Goal: Task Accomplishment & Management: Complete application form

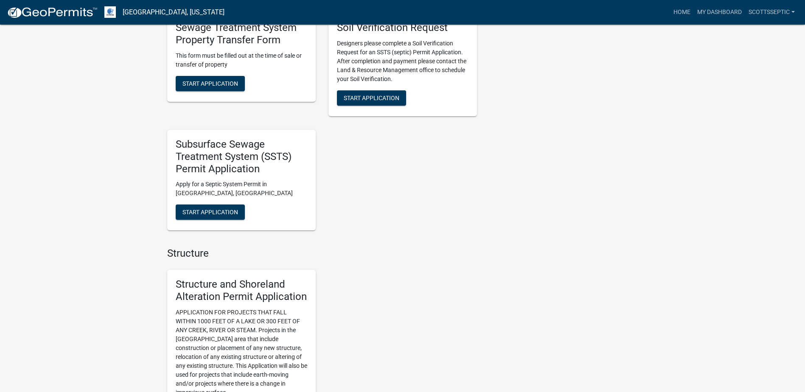
scroll to position [722, 0]
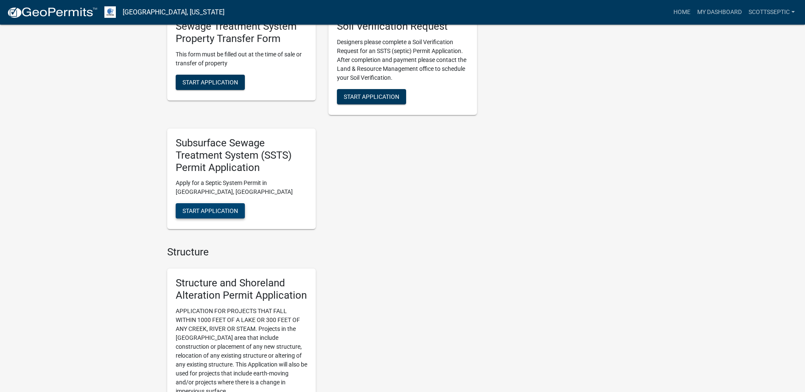
click at [223, 211] on span "Start Application" at bounding box center [211, 211] width 56 height 7
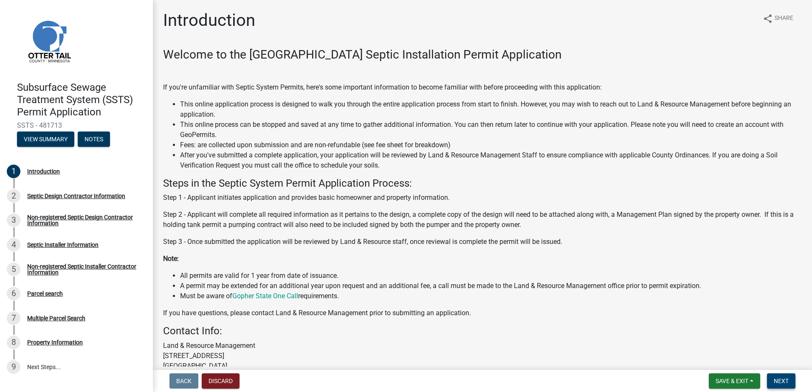
click at [785, 376] on button "Next" at bounding box center [781, 381] width 28 height 15
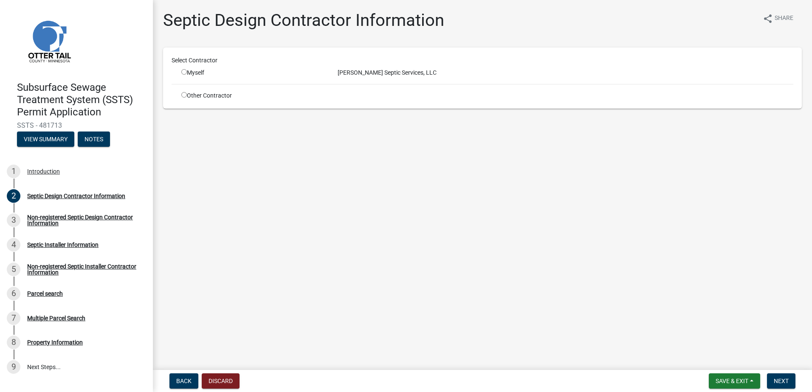
click at [184, 72] on input "radio" at bounding box center [184, 72] width 6 height 6
radio input "true"
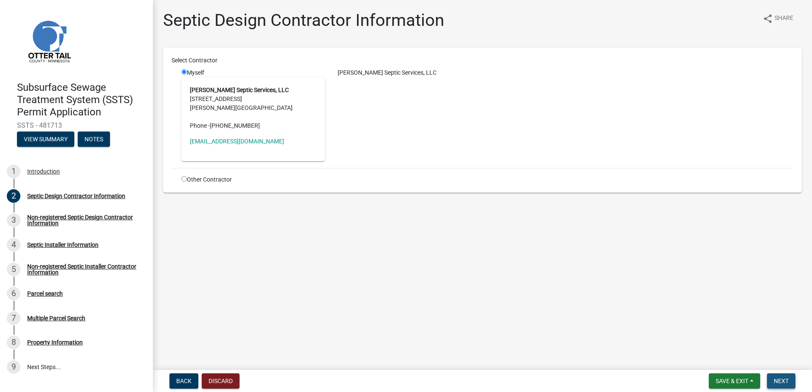
click at [786, 382] on span "Next" at bounding box center [780, 381] width 15 height 7
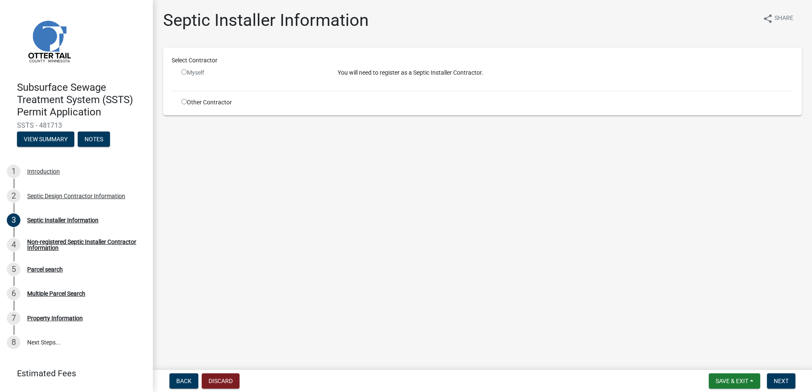
click at [184, 102] on input "radio" at bounding box center [184, 102] width 6 height 6
radio input "true"
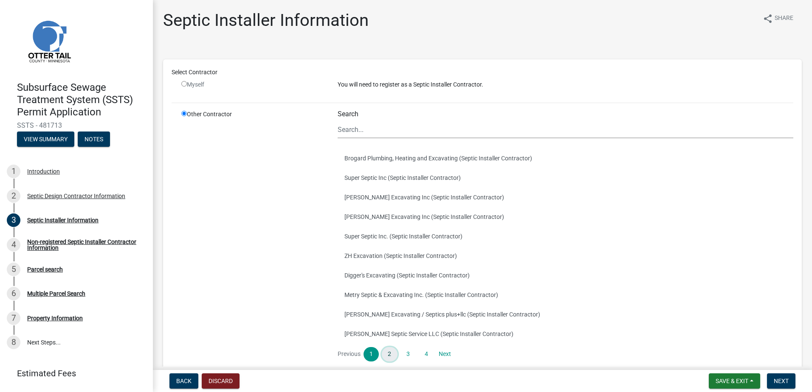
click at [386, 352] on link "2" at bounding box center [389, 354] width 15 height 14
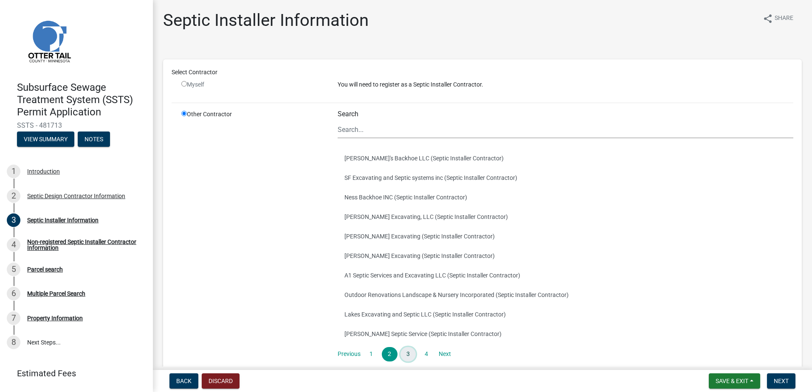
click at [407, 356] on link "3" at bounding box center [407, 354] width 15 height 14
click at [424, 355] on link "4" at bounding box center [426, 354] width 15 height 14
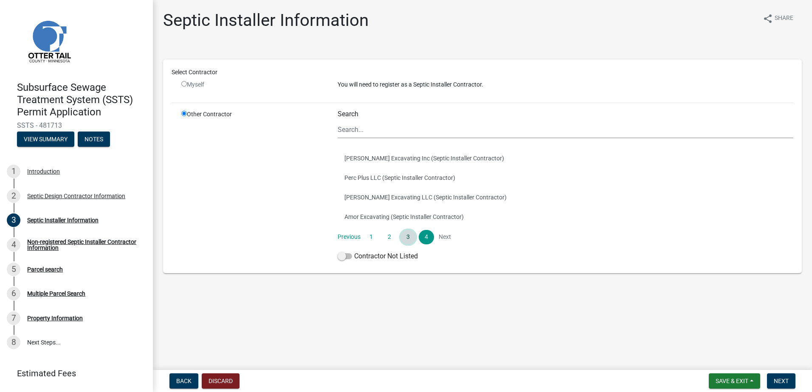
click at [405, 239] on link "3" at bounding box center [407, 237] width 15 height 14
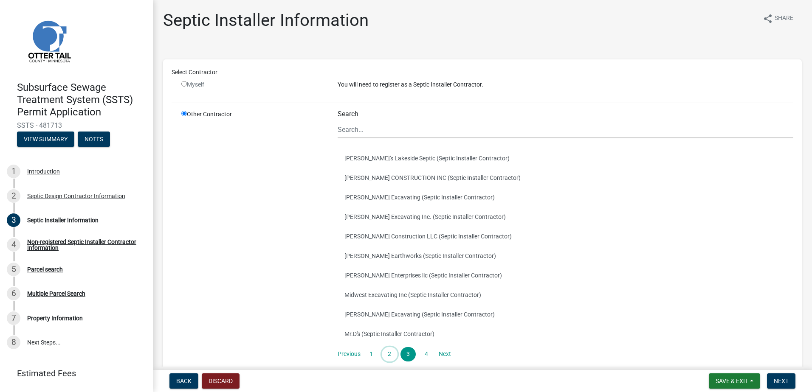
click at [387, 354] on link "2" at bounding box center [389, 354] width 15 height 14
click at [369, 354] on link "1" at bounding box center [370, 354] width 15 height 14
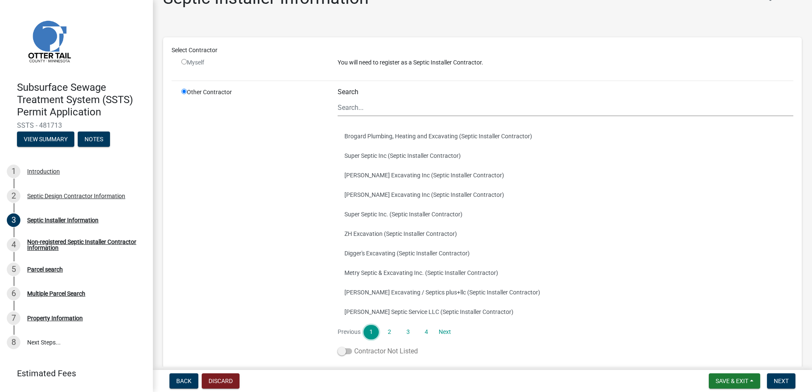
scroll to position [42, 0]
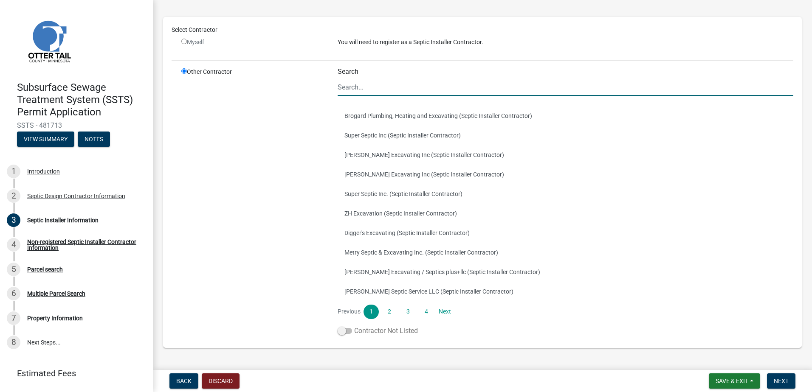
click at [339, 329] on span at bounding box center [344, 331] width 14 height 6
click at [354, 326] on input "Contractor Not Listed" at bounding box center [354, 326] width 0 height 0
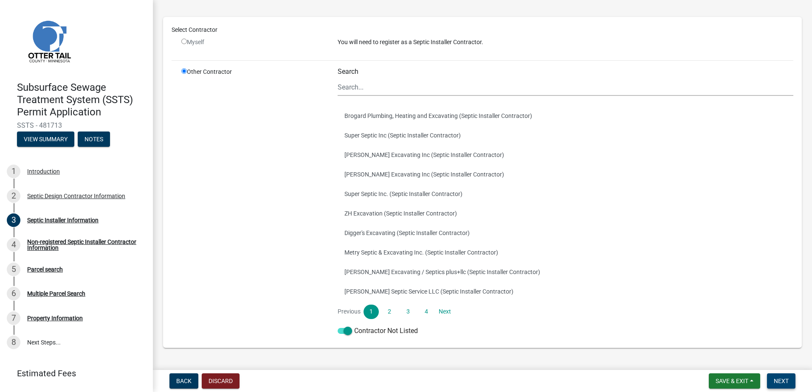
click at [775, 382] on span "Next" at bounding box center [780, 381] width 15 height 7
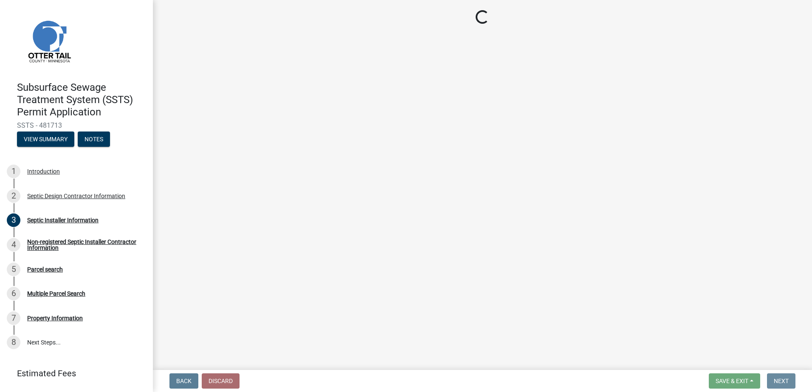
scroll to position [0, 0]
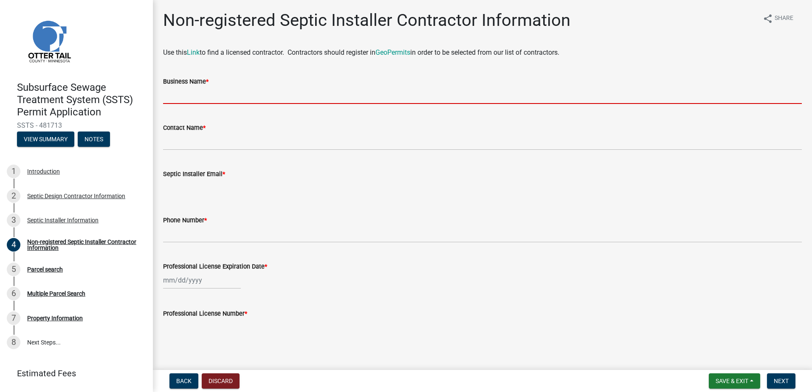
click at [169, 93] on input "Business Name *" at bounding box center [482, 95] width 638 height 17
type input "TP's Septic LLC"
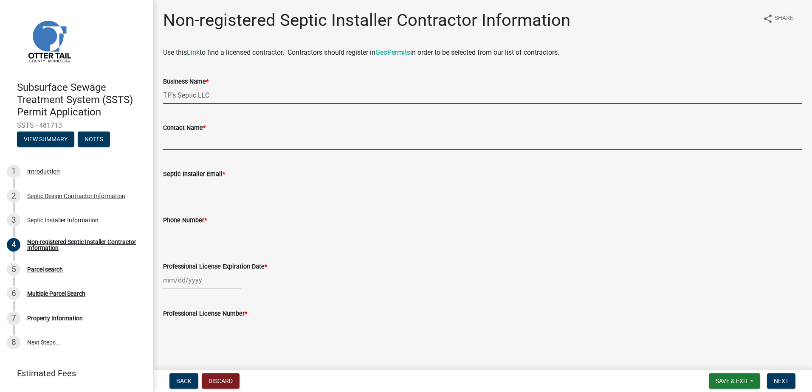
type input "[PERSON_NAME]"
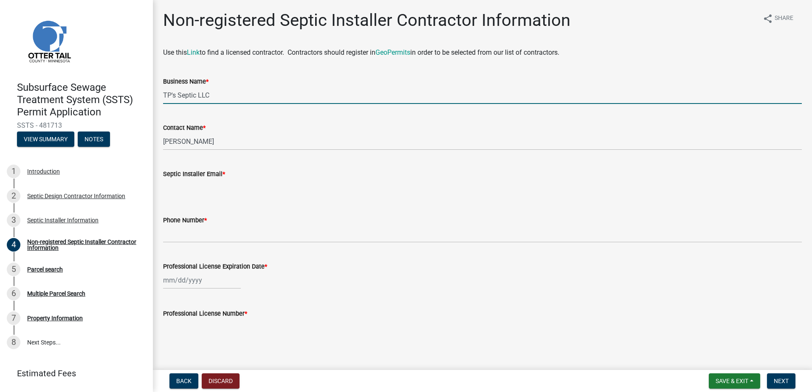
type input "[EMAIL_ADDRESS][DOMAIN_NAME]"
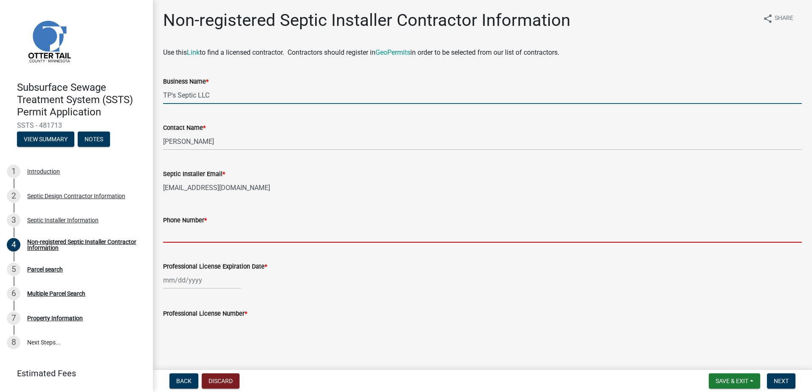
type input "2183711145"
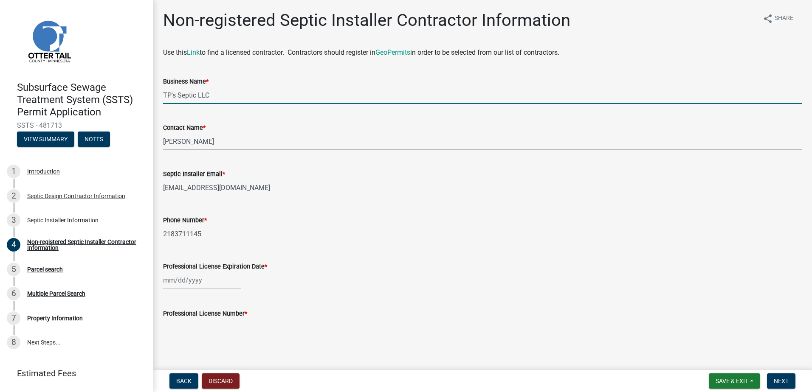
scroll to position [9, 0]
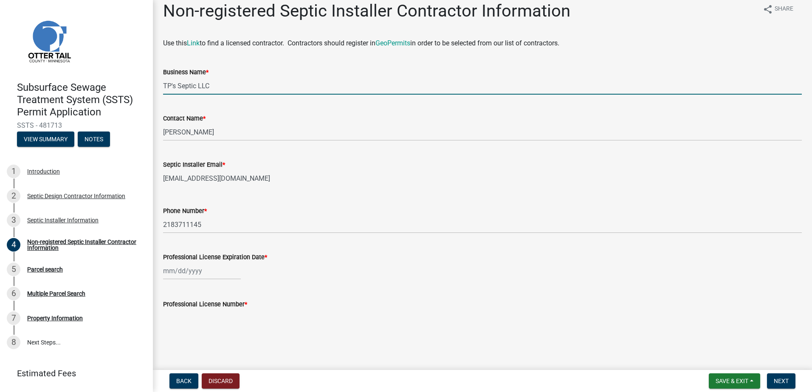
click at [171, 274] on div at bounding box center [202, 270] width 78 height 17
select select "9"
select select "2025"
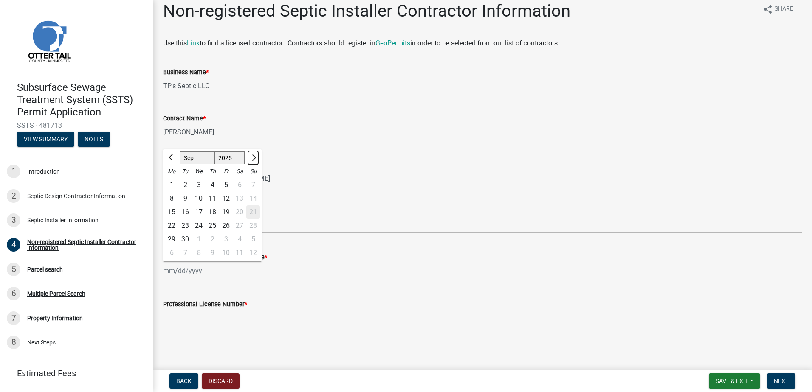
click at [255, 156] on button "Next month" at bounding box center [253, 158] width 10 height 14
select select "1"
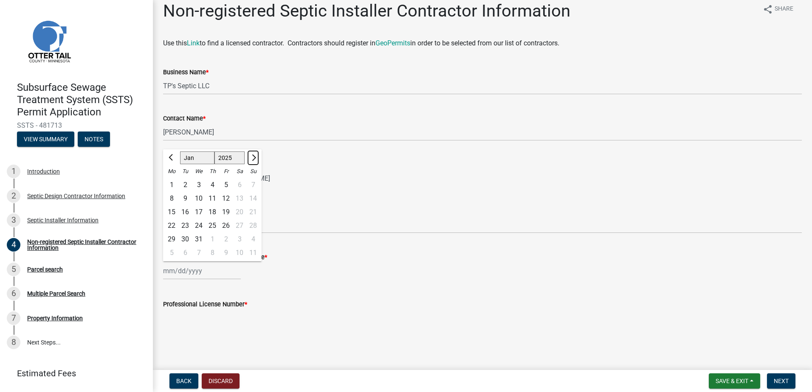
select select "2026"
click at [255, 156] on button "Next month" at bounding box center [253, 158] width 10 height 14
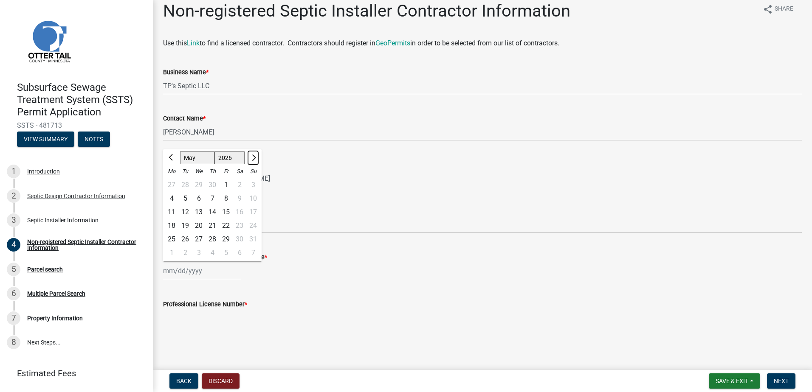
click at [255, 156] on button "Next month" at bounding box center [253, 158] width 10 height 14
click at [255, 157] on span "Next month" at bounding box center [253, 158] width 6 height 6
select select "7"
click at [197, 184] on div "1" at bounding box center [199, 185] width 14 height 14
type input "[DATE]"
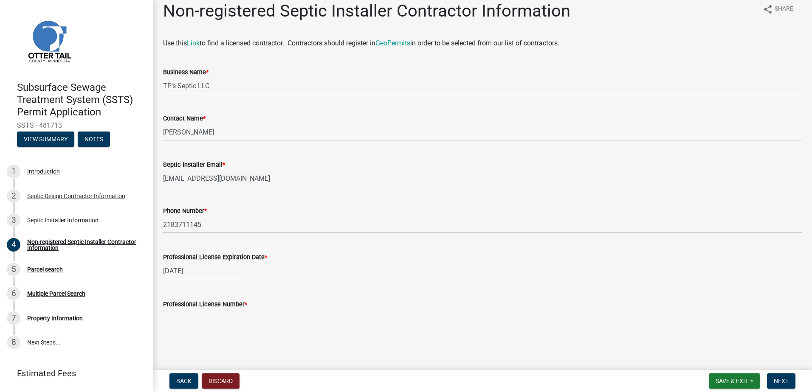
click at [176, 325] on input "Professional License Number *" at bounding box center [482, 317] width 638 height 17
type input "4313"
click at [783, 383] on span "Next" at bounding box center [780, 381] width 15 height 7
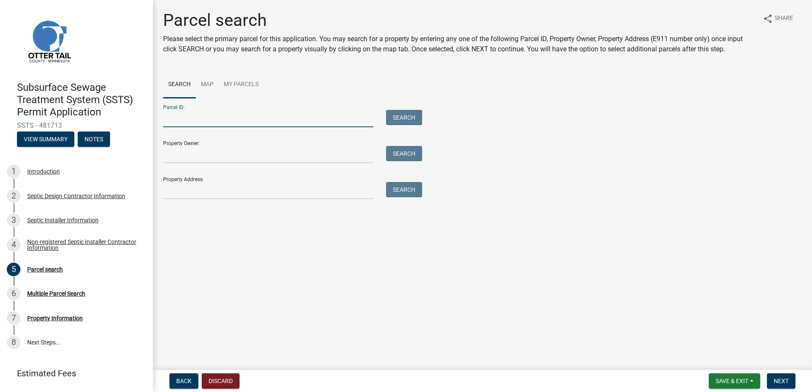
drag, startPoint x: 172, startPoint y: 119, endPoint x: 189, endPoint y: 116, distance: 16.8
click at [172, 119] on input "Parcel ID:" at bounding box center [268, 118] width 210 height 17
type input "30000190113008"
click at [411, 120] on button "Search" at bounding box center [404, 117] width 36 height 15
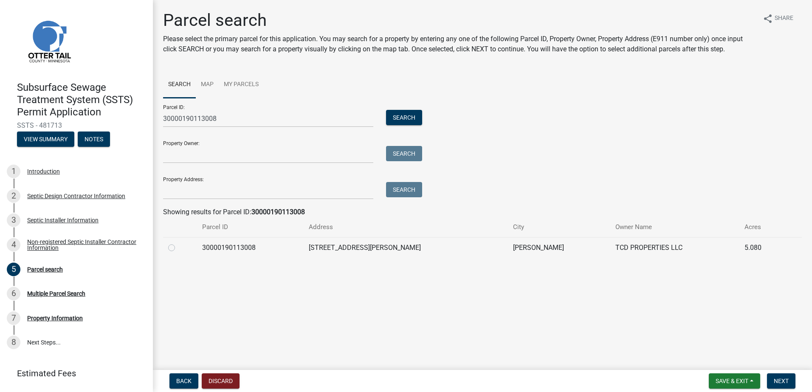
click at [178, 243] on label at bounding box center [178, 243] width 0 height 0
click at [178, 247] on input "radio" at bounding box center [181, 246] width 6 height 6
radio input "true"
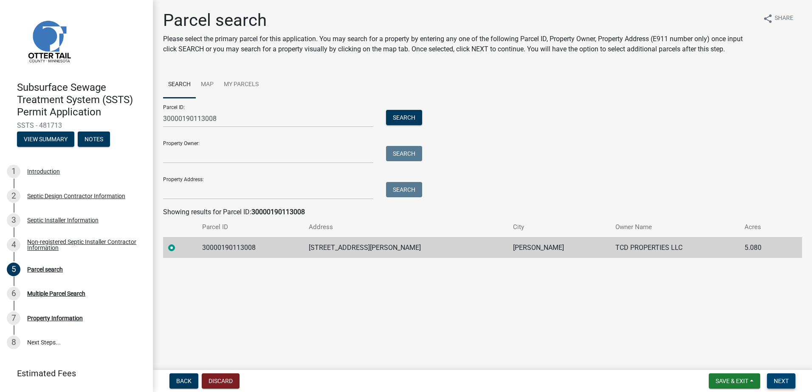
click at [778, 376] on button "Next" at bounding box center [781, 381] width 28 height 15
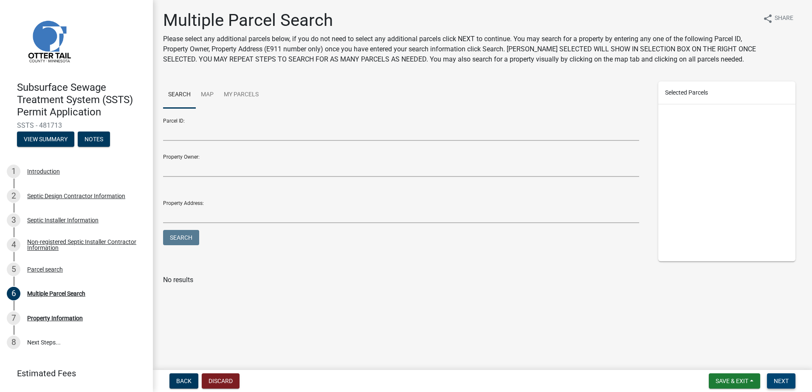
click at [780, 378] on span "Next" at bounding box center [780, 381] width 15 height 7
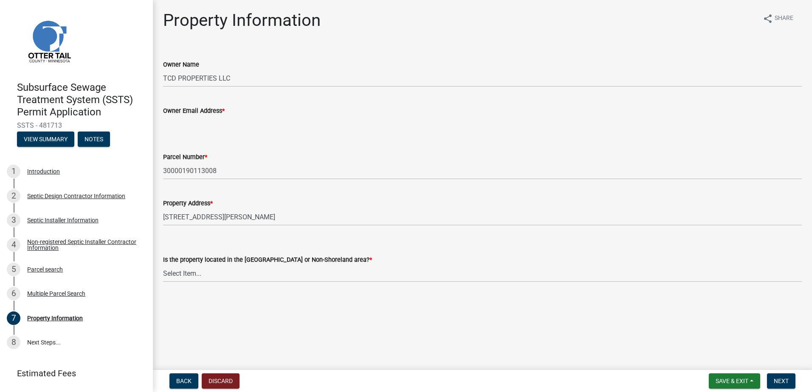
click at [176, 123] on input "Owner Email Address *" at bounding box center [482, 124] width 638 height 17
type input "[PERSON_NAME][EMAIL_ADDRESS][DOMAIN_NAME]"
click at [174, 273] on select "Select Item... Shoreland Non-Shoreland" at bounding box center [482, 273] width 638 height 17
click at [163, 265] on select "Select Item... Shoreland Non-Shoreland" at bounding box center [482, 273] width 638 height 17
select select "5ed11e82-653f-4fcc-a472-8d95af57556c"
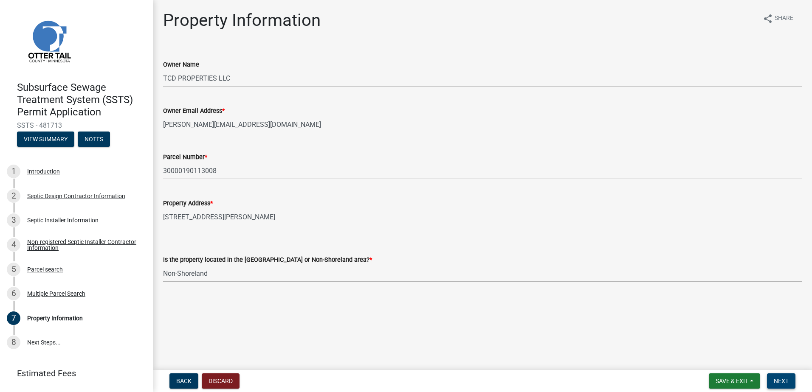
click at [780, 378] on span "Next" at bounding box center [780, 381] width 15 height 7
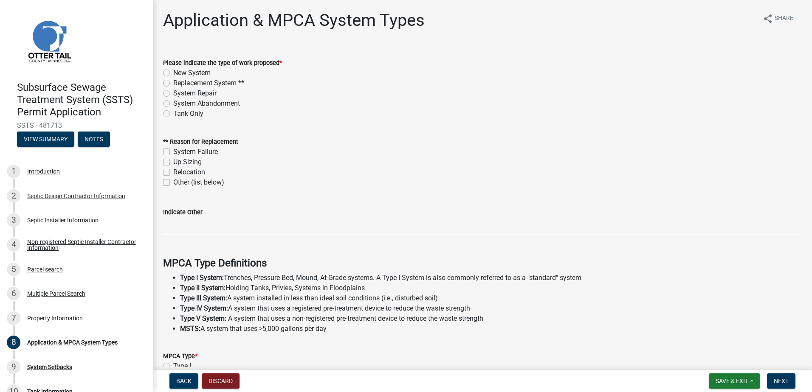
click at [173, 72] on label "New System" at bounding box center [191, 73] width 37 height 10
click at [173, 72] on input "New System" at bounding box center [176, 71] width 6 height 6
radio input "true"
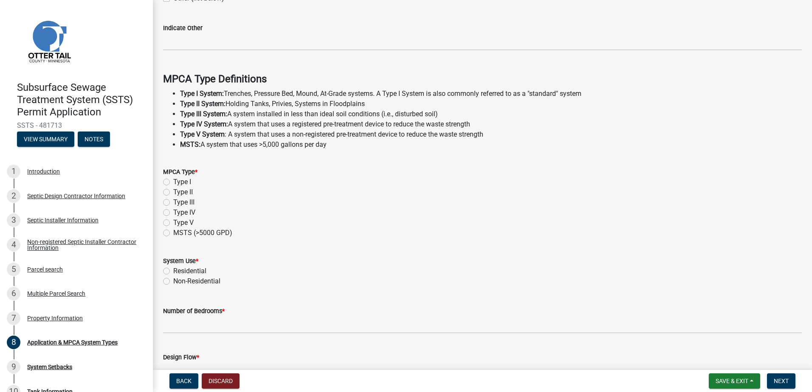
scroll to position [212, 0]
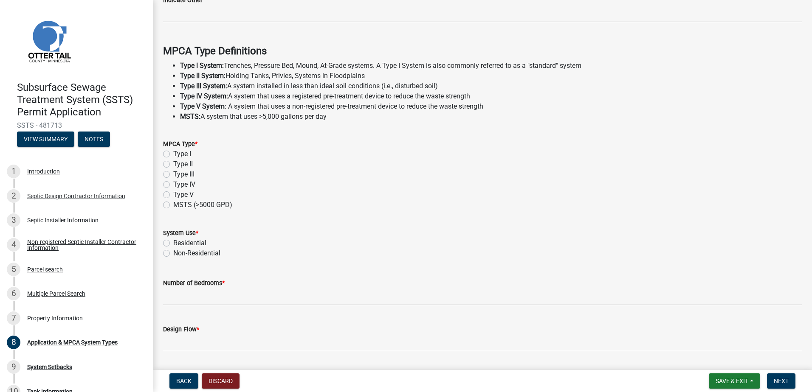
click at [173, 185] on label "Type IV" at bounding box center [184, 185] width 22 height 10
click at [173, 185] on input "Type IV" at bounding box center [176, 183] width 6 height 6
radio input "true"
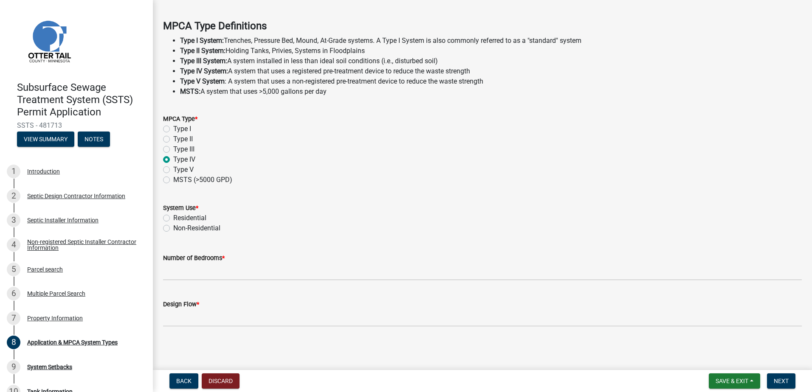
click at [173, 228] on label "Non-Residential" at bounding box center [196, 228] width 47 height 10
click at [173, 228] on input "Non-Residential" at bounding box center [176, 226] width 6 height 6
radio input "true"
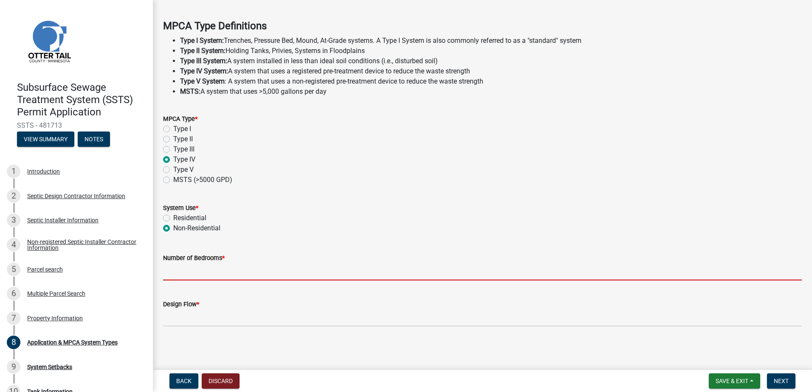
click at [173, 272] on input "Number of Bedrooms *" at bounding box center [482, 271] width 638 height 17
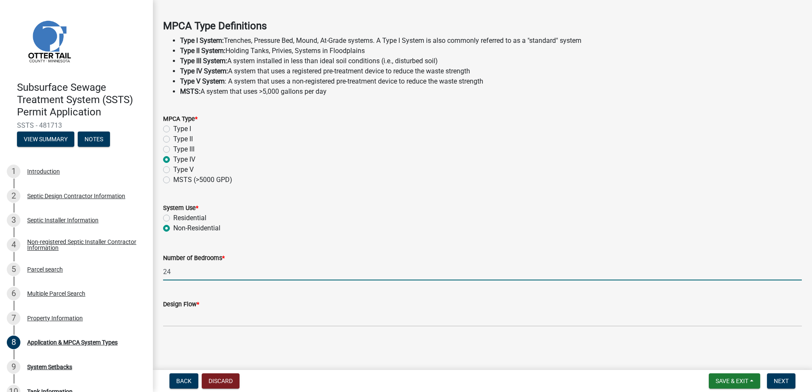
type input "2"
type input "0"
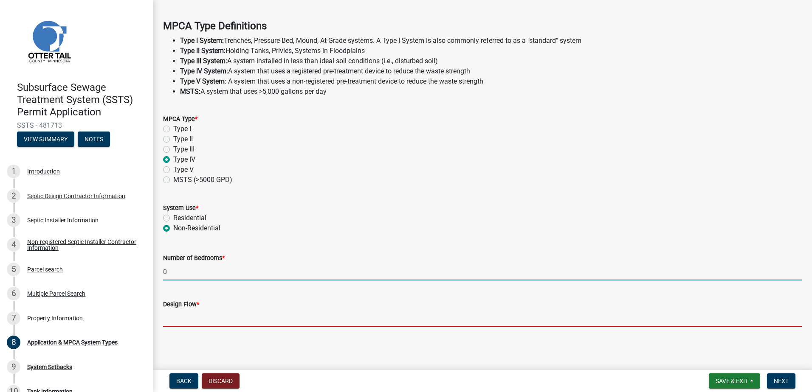
click at [167, 320] on input "Design Flow *" at bounding box center [482, 317] width 638 height 17
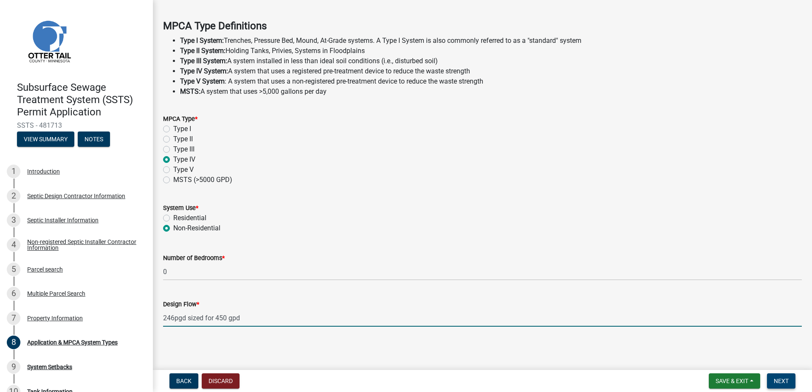
type input "246pgd sized for 450 gpd"
click at [787, 383] on span "Next" at bounding box center [780, 381] width 15 height 7
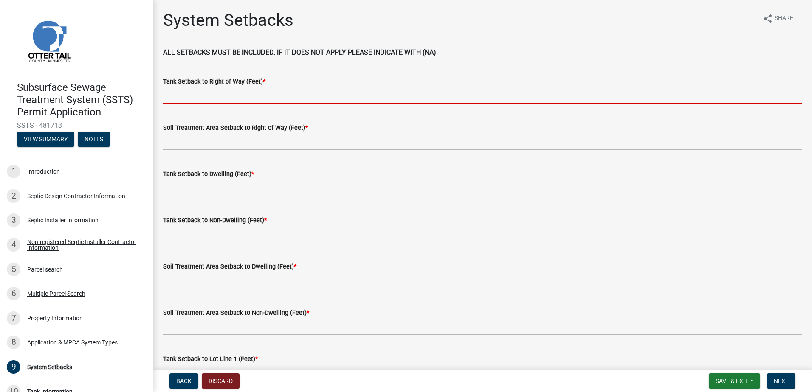
click at [169, 97] on input "Tank Setback to Right of Way (Feet) *" at bounding box center [482, 95] width 638 height 17
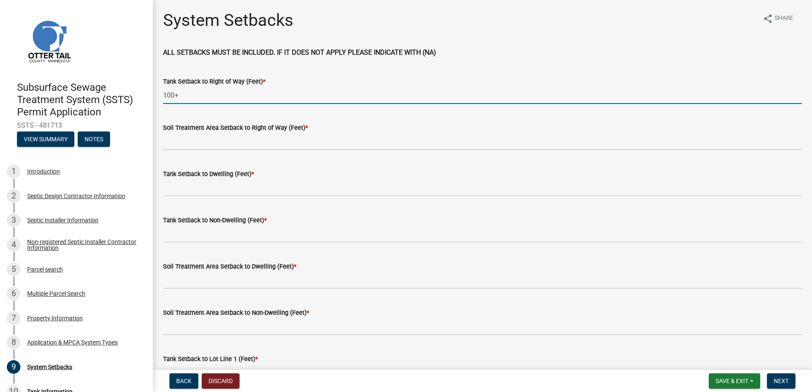
type input "100+"
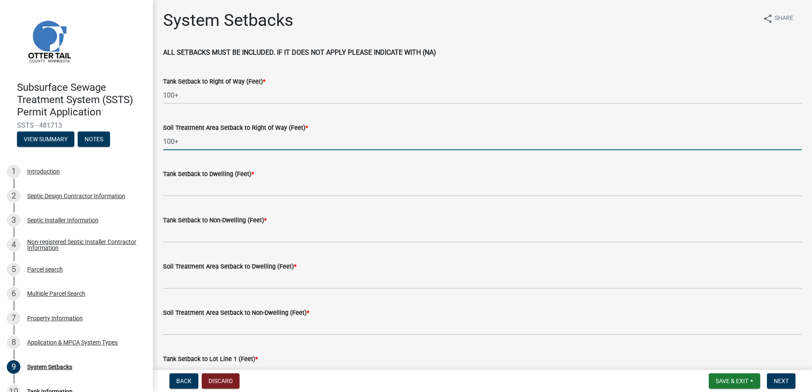
type input "100+"
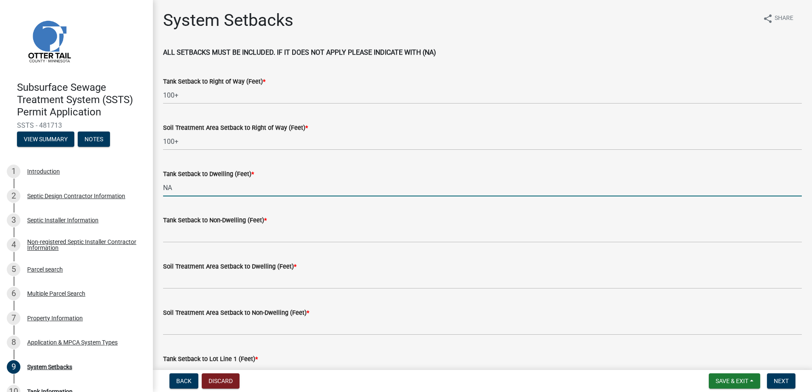
type input "NA"
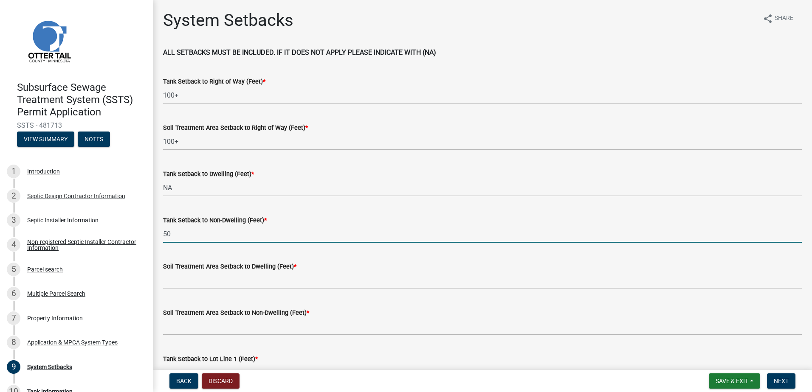
type input "50"
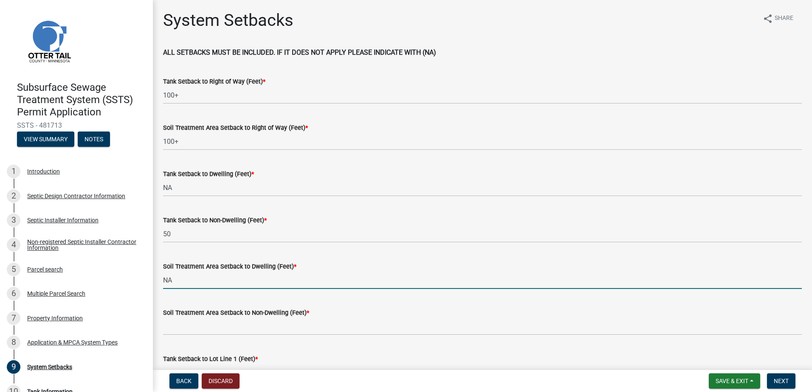
type input "NA"
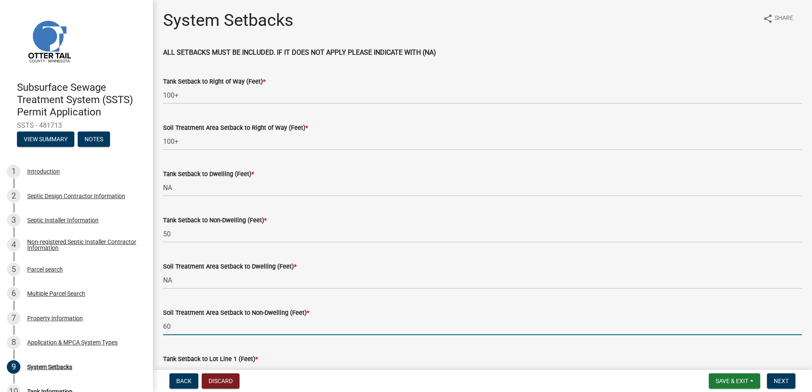
type input "60"
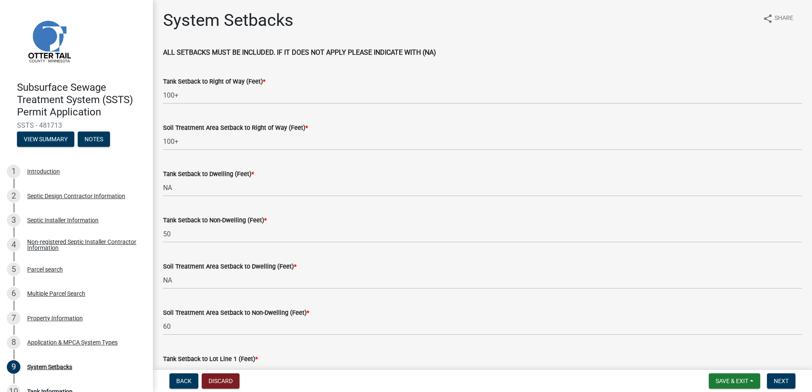
scroll to position [15, 0]
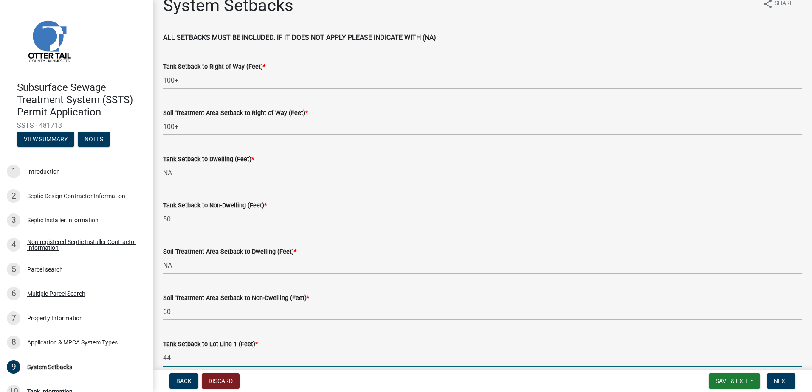
type input "44"
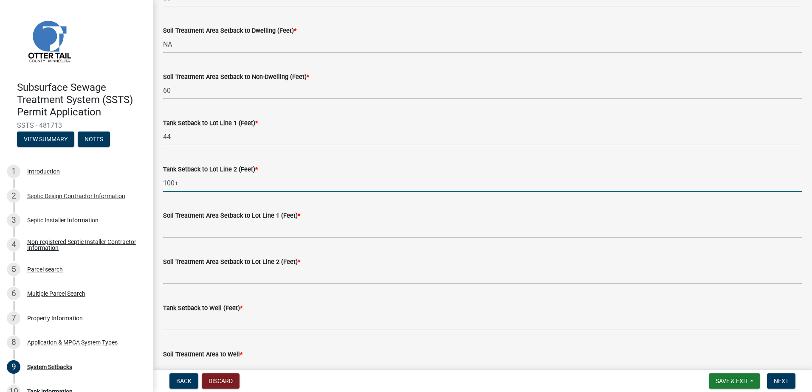
type input "100+"
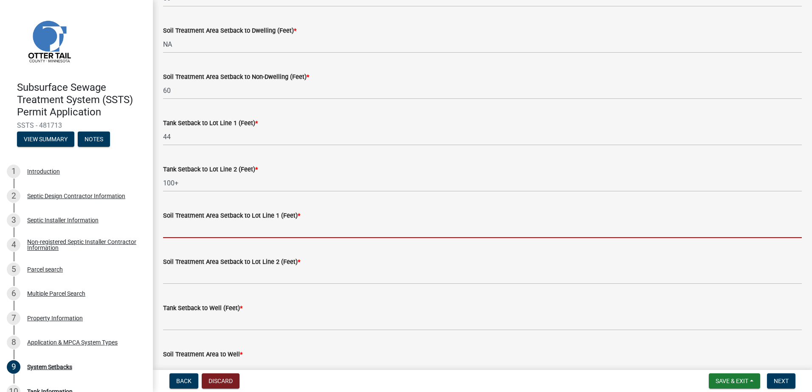
type input "1"
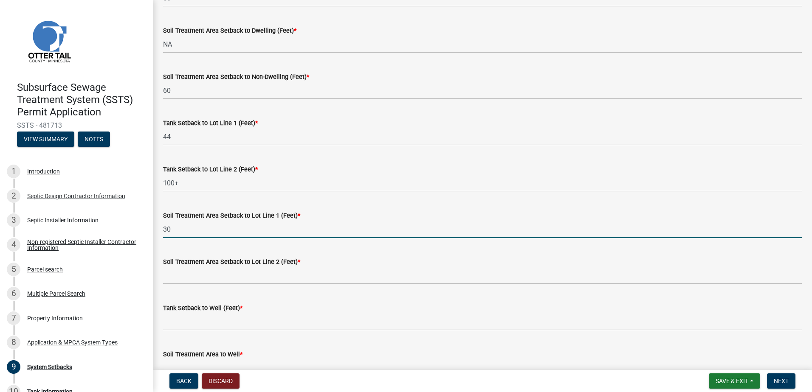
type input "30"
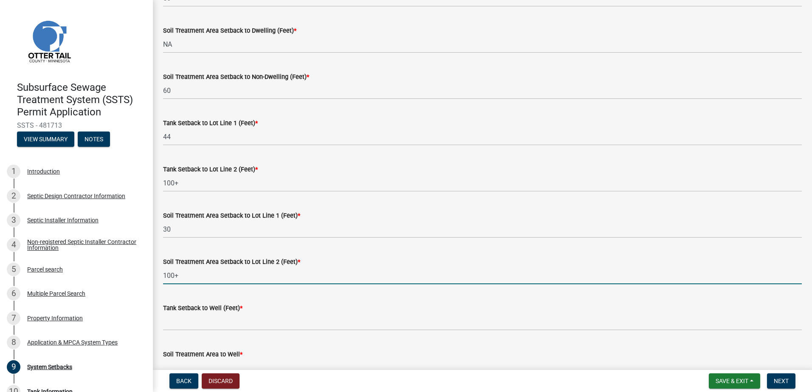
type input "100+"
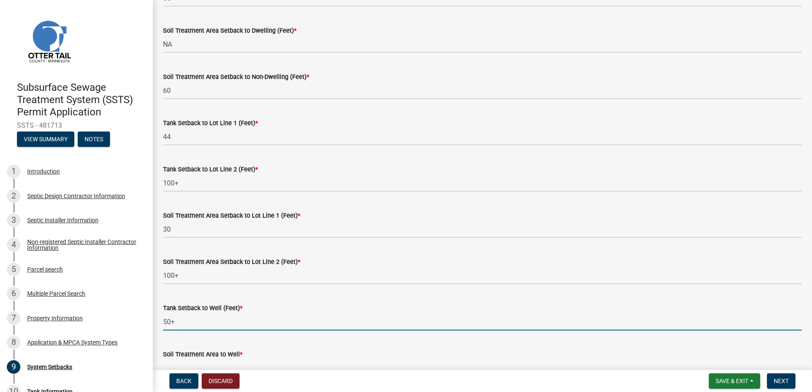
type input "50+"
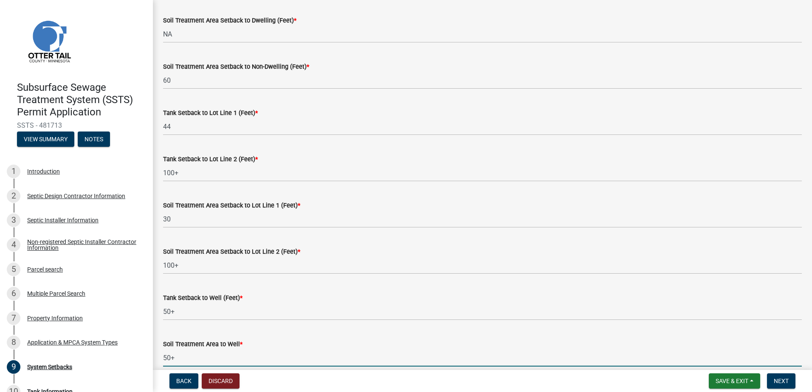
type input "50+"
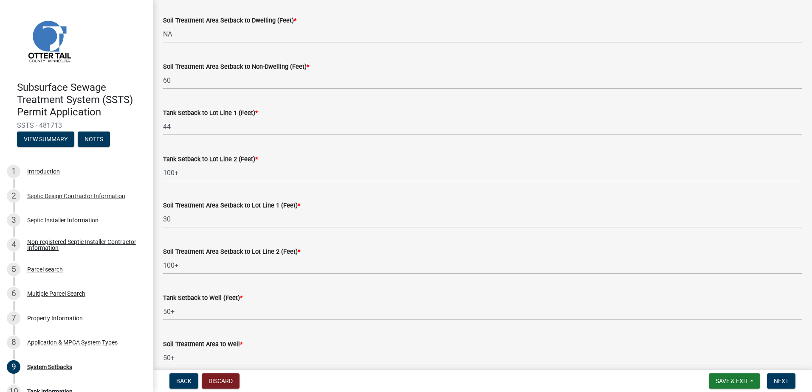
scroll to position [467, 0]
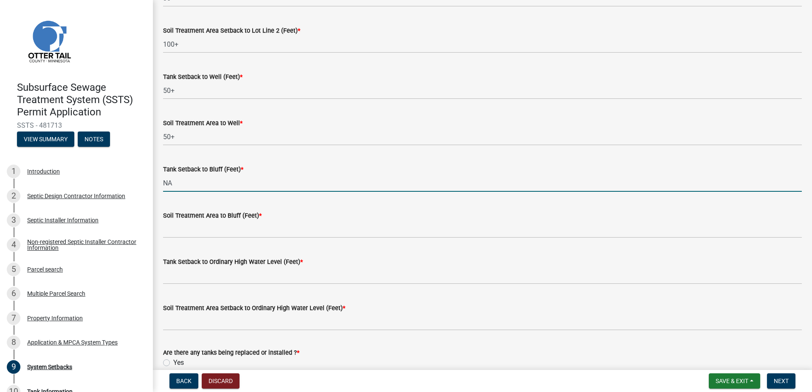
type input "NA"
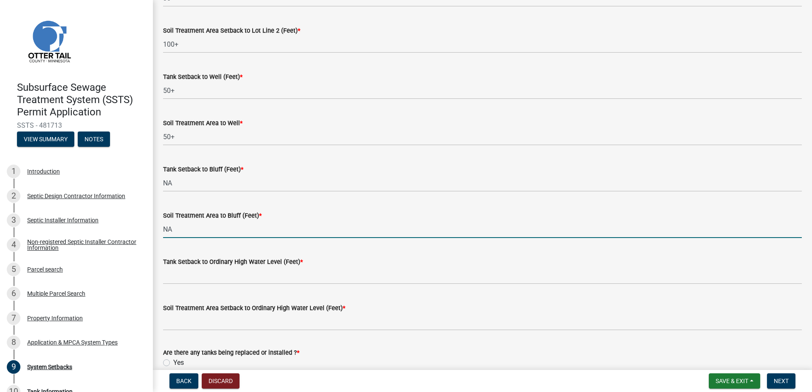
type input "NA"
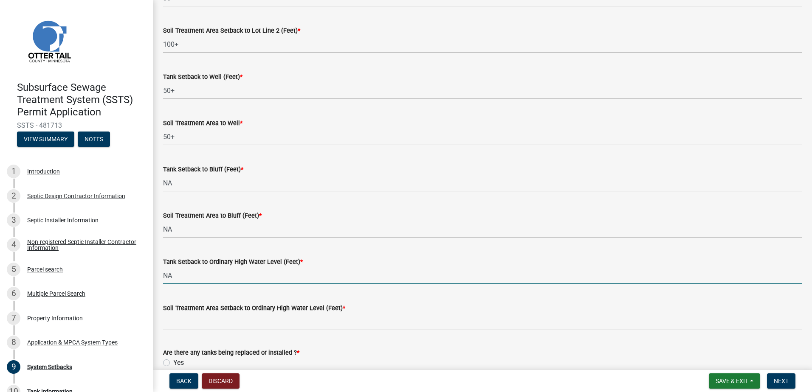
type input "NA"
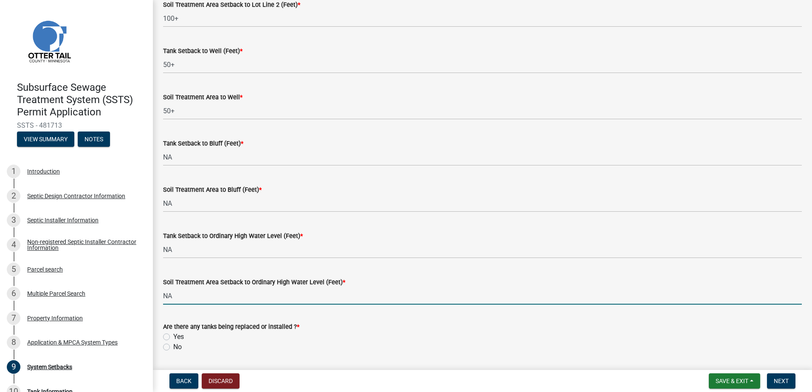
scroll to position [520, 0]
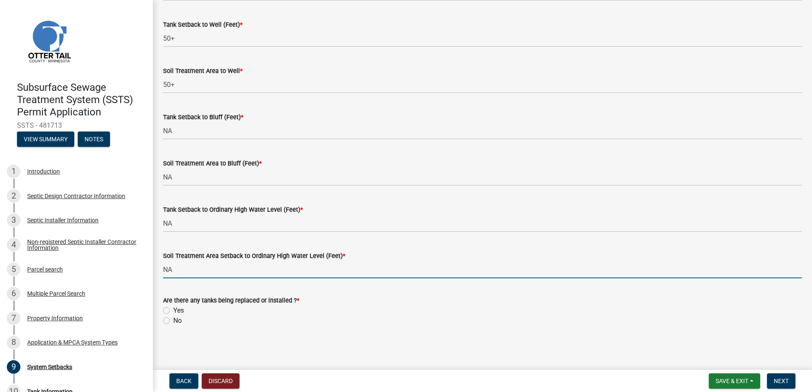
type input "NA"
click at [173, 312] on label "Yes" at bounding box center [178, 311] width 11 height 10
click at [173, 311] on input "Yes" at bounding box center [176, 309] width 6 height 6
radio input "true"
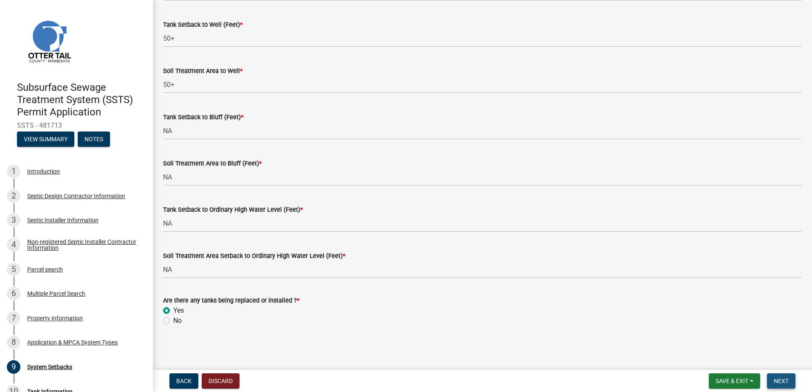
click at [781, 378] on span "Next" at bounding box center [780, 381] width 15 height 7
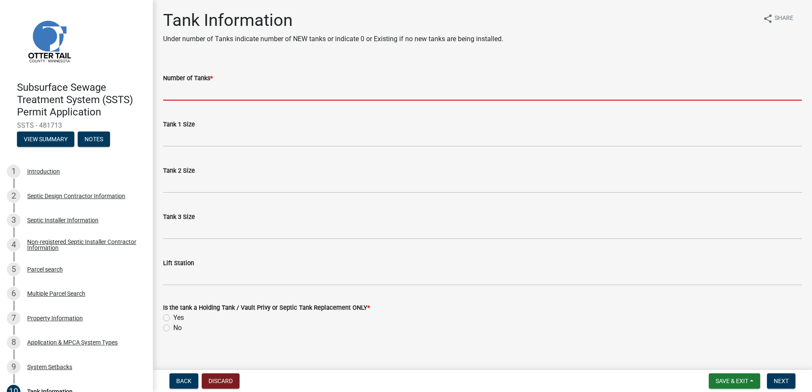
click at [183, 89] on input "Number of Tanks *" at bounding box center [482, 91] width 638 height 17
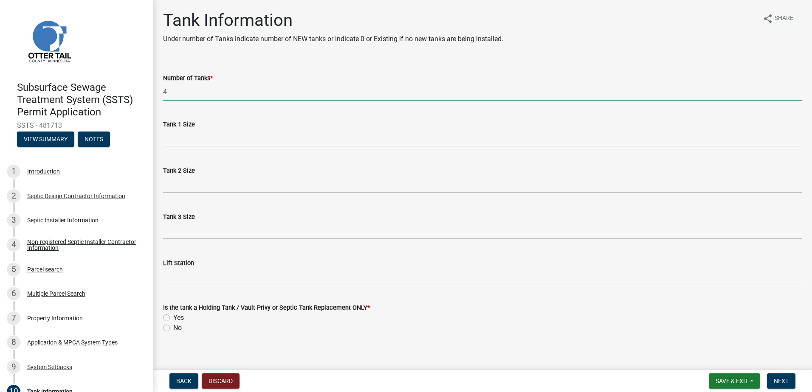
type input "4"
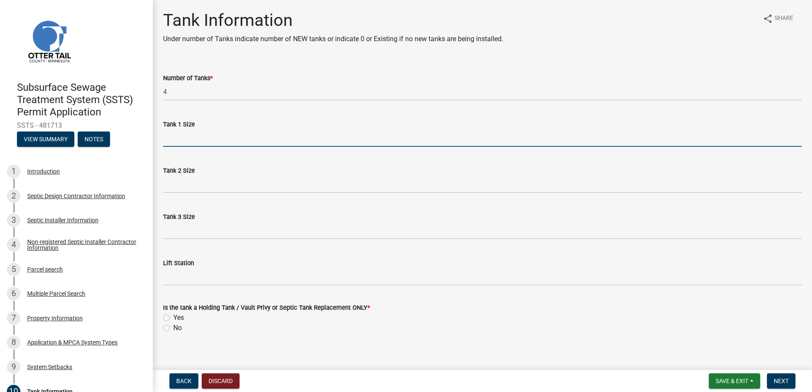
click at [172, 144] on input "Tank 1 Size" at bounding box center [482, 137] width 638 height 17
type input "1500-2"
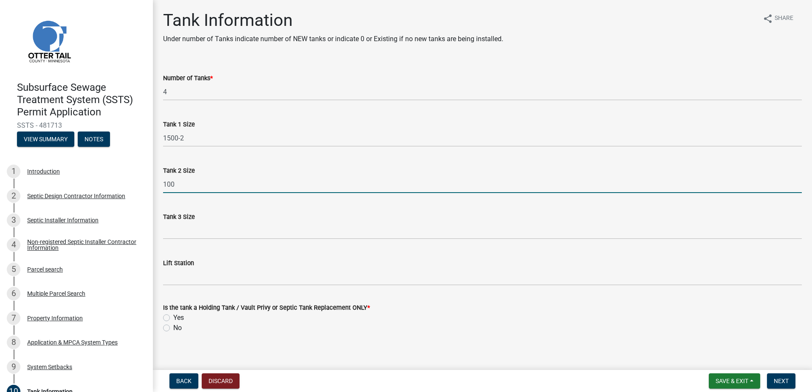
type input "100"
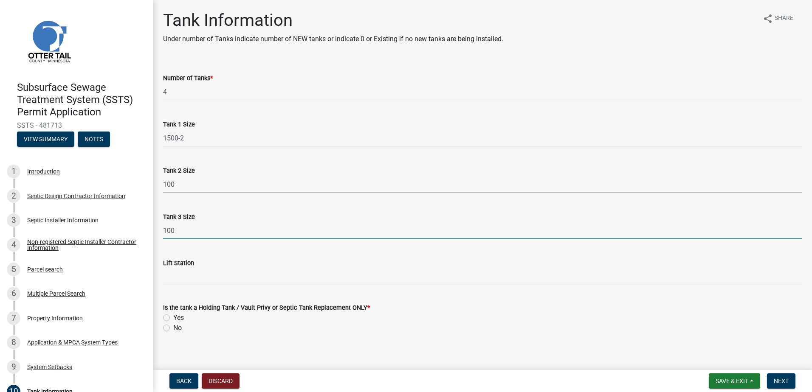
type input "1000 LP"
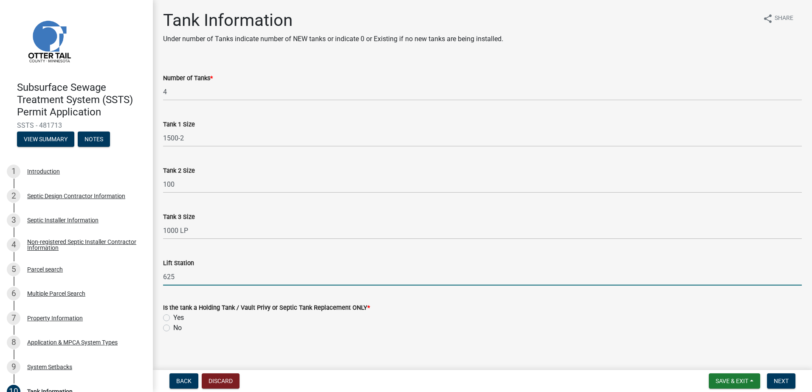
type input "625"
click at [173, 327] on label "No" at bounding box center [177, 328] width 8 height 10
click at [173, 327] on input "No" at bounding box center [176, 326] width 6 height 6
radio input "true"
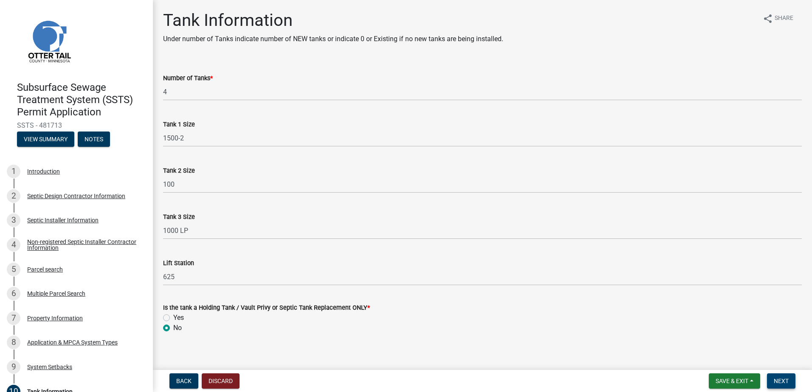
click at [772, 379] on button "Next" at bounding box center [781, 381] width 28 height 15
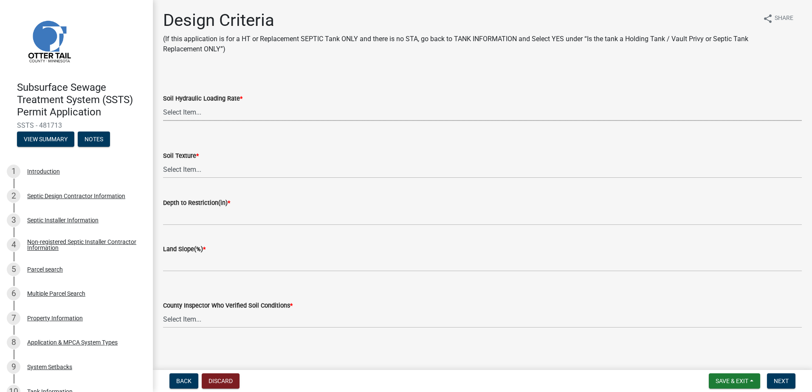
click at [185, 116] on select "Select Item... 1.6 gpd/ft2 1.2 gpd/ft2 1.0 gpd/ft2 0.87 gpd/ft2 0.78 gpd/ft2 0.…" at bounding box center [482, 112] width 638 height 17
click at [163, 104] on select "Select Item... 1.6 gpd/ft2 1.2 gpd/ft2 1.0 gpd/ft2 0.87 gpd/ft2 0.78 gpd/ft2 0.…" at bounding box center [482, 112] width 638 height 17
select select "eaa6e4cf-be76-4366-bfe5-e87acfaaf3f4"
click at [176, 169] on select "Select Item... Coarse Sand (COS) Sand (S) Fine Sand (FS) Very Fine Sand (VFS) L…" at bounding box center [482, 169] width 638 height 17
click at [163, 161] on select "Select Item... Coarse Sand (COS) Sand (S) Fine Sand (FS) Very Fine Sand (VFS) L…" at bounding box center [482, 169] width 638 height 17
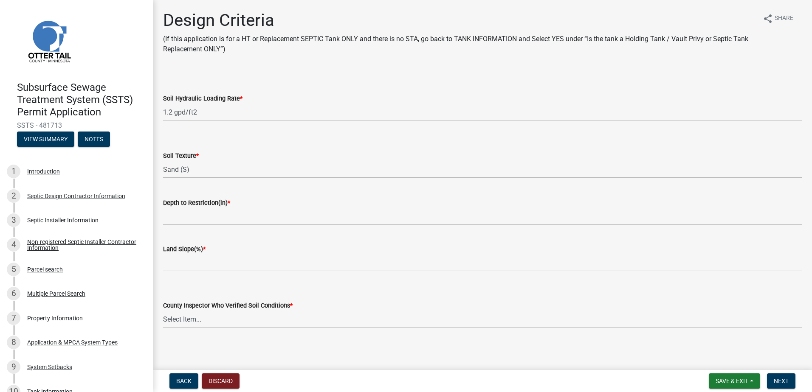
select select "48b77c43-c0ca-4757-a1b1-e2e69db0f822"
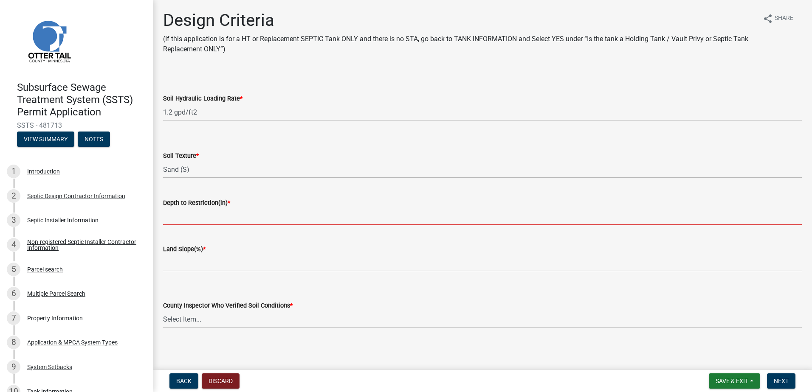
click at [181, 214] on input "Depth to Restriction(in) *" at bounding box center [482, 216] width 638 height 17
type input "84"
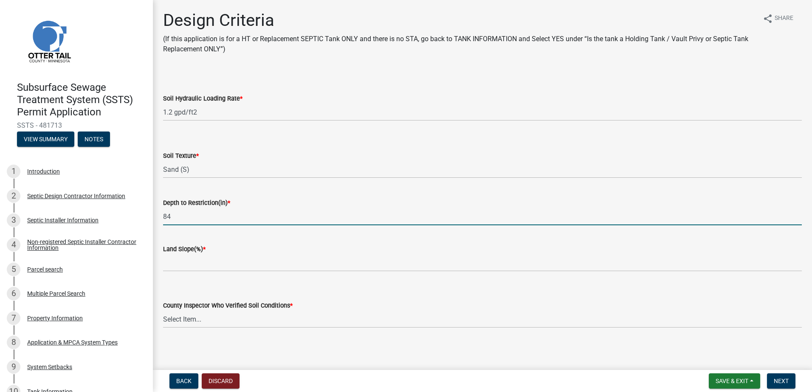
click at [175, 279] on div "County Inspector Who Verified Soil Conditions * Select Item... [PERSON_NAME] [P…" at bounding box center [482, 303] width 638 height 50
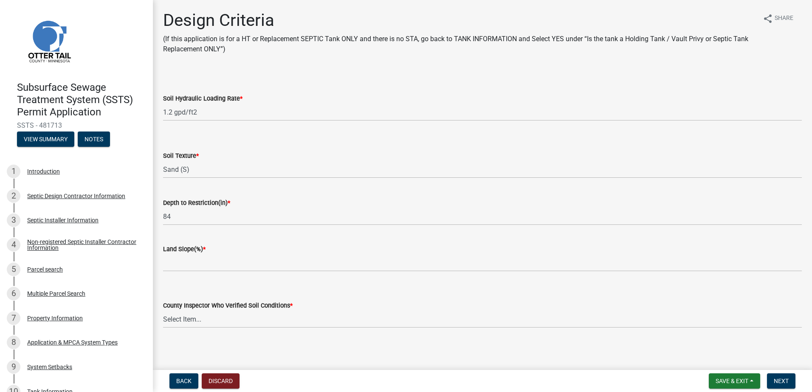
click at [175, 271] on wm-data-entity-input "Land Slope(%) *" at bounding box center [482, 255] width 638 height 46
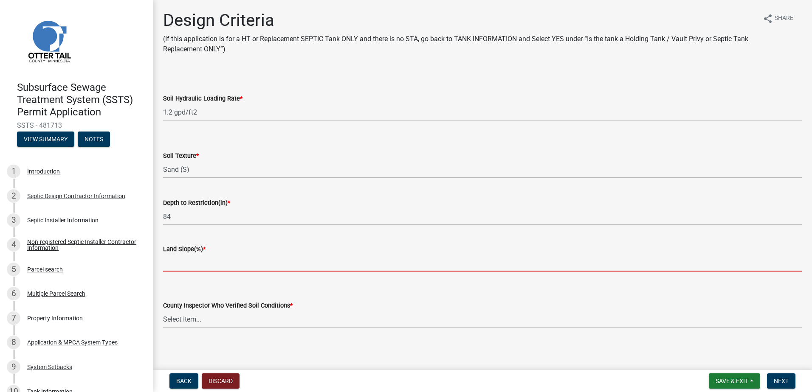
click at [176, 269] on input "Land Slope(%) *" at bounding box center [482, 262] width 638 height 17
type input "0.0"
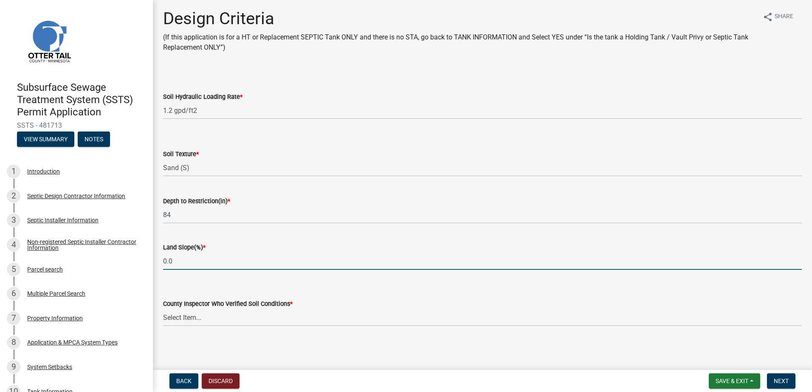
scroll to position [2, 0]
click at [173, 321] on select "Select Item... [PERSON_NAME] [PERSON_NAME] [PERSON_NAME] [PERSON_NAME] [PERSON_…" at bounding box center [482, 317] width 638 height 17
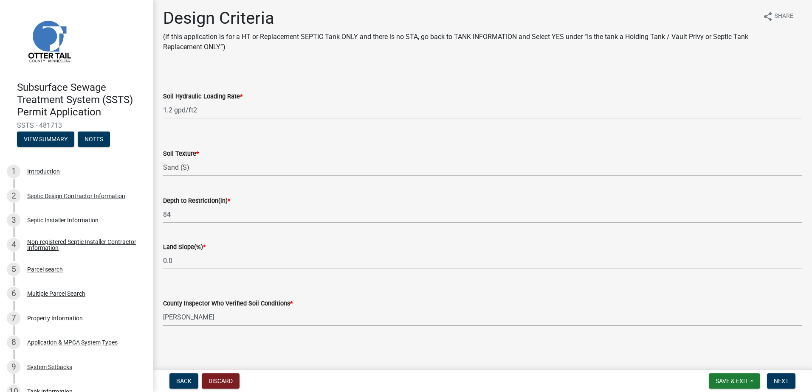
click at [163, 309] on select "Select Item... [PERSON_NAME] [PERSON_NAME] [PERSON_NAME] [PERSON_NAME] [PERSON_…" at bounding box center [482, 317] width 638 height 17
select select "45db2b75-262a-4f3c-9010-aae25997cba1"
click at [771, 380] on button "Next" at bounding box center [781, 381] width 28 height 15
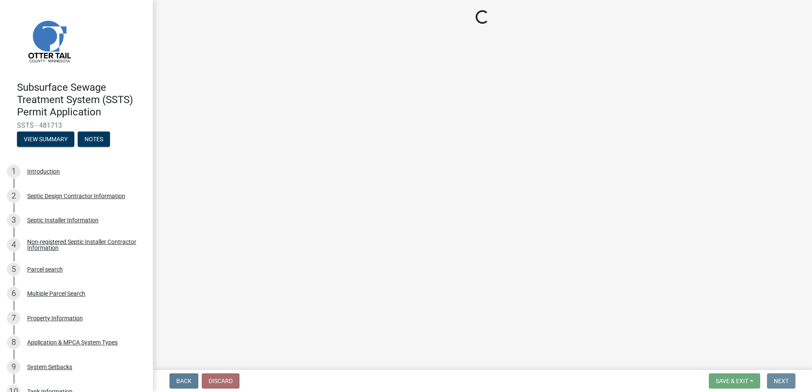
scroll to position [0, 0]
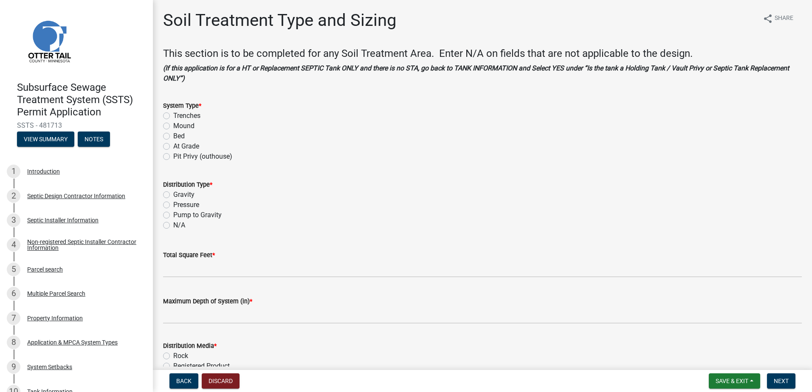
click at [173, 136] on label "Bed" at bounding box center [178, 136] width 11 height 10
click at [173, 136] on input "Bed" at bounding box center [176, 134] width 6 height 6
radio input "true"
click at [173, 206] on label "Pressure" at bounding box center [186, 205] width 26 height 10
click at [173, 205] on input "Pressure" at bounding box center [176, 203] width 6 height 6
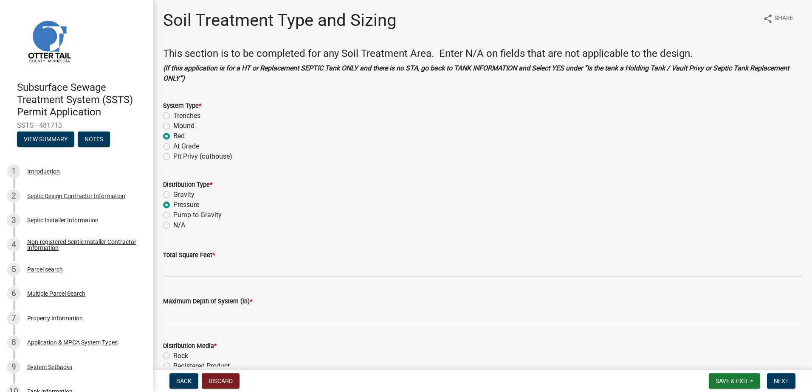
radio input "true"
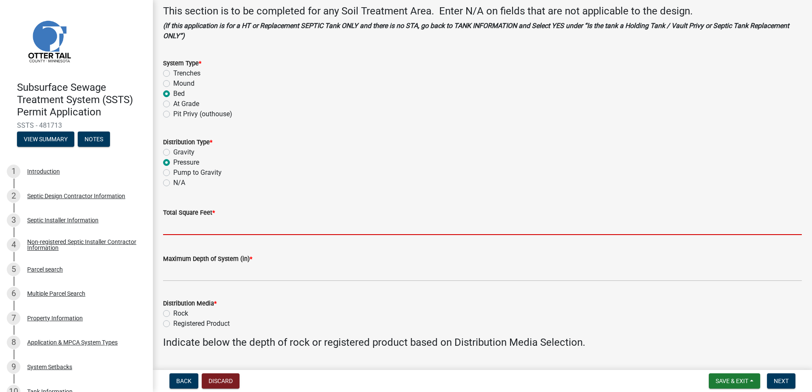
click at [172, 225] on input "Total Square Feet *" at bounding box center [482, 226] width 638 height 17
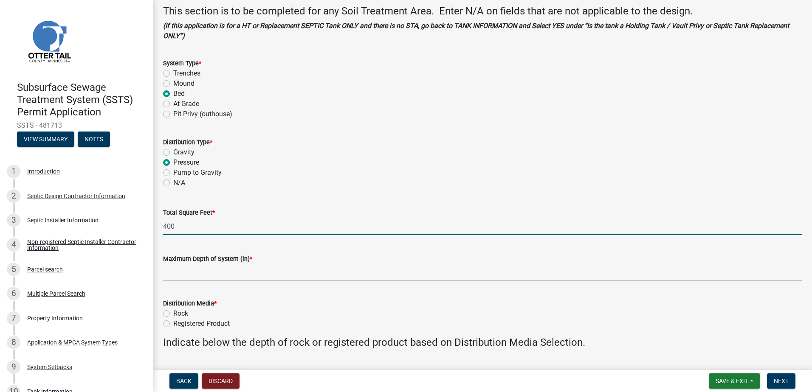
type input "400"
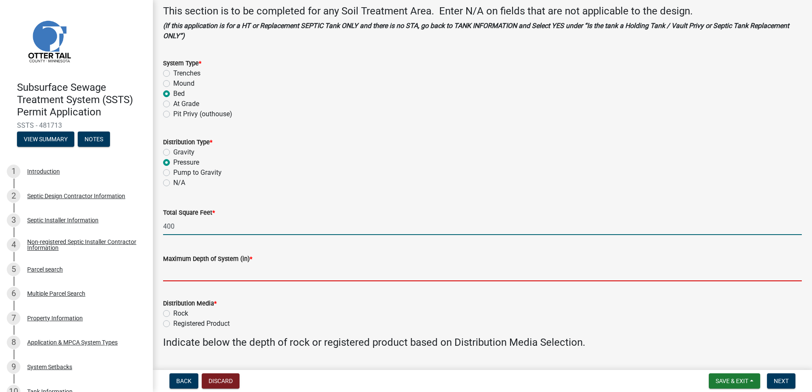
click at [175, 269] on input "Maximum Depth of System (in) *" at bounding box center [482, 272] width 638 height 17
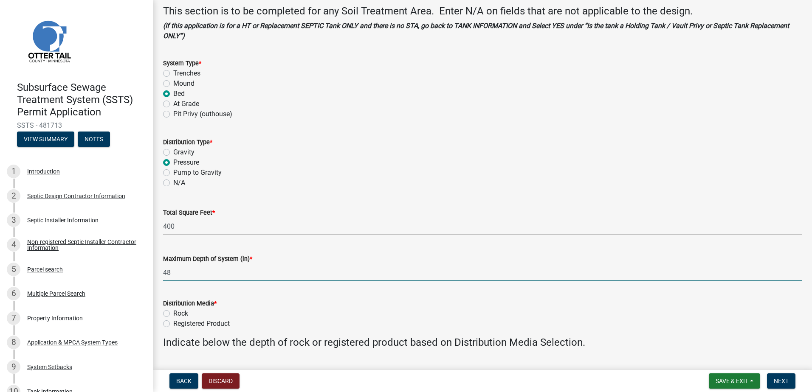
type input "48"
click at [173, 315] on label "Rock" at bounding box center [180, 314] width 15 height 10
click at [173, 314] on input "Rock" at bounding box center [176, 312] width 6 height 6
radio input "true"
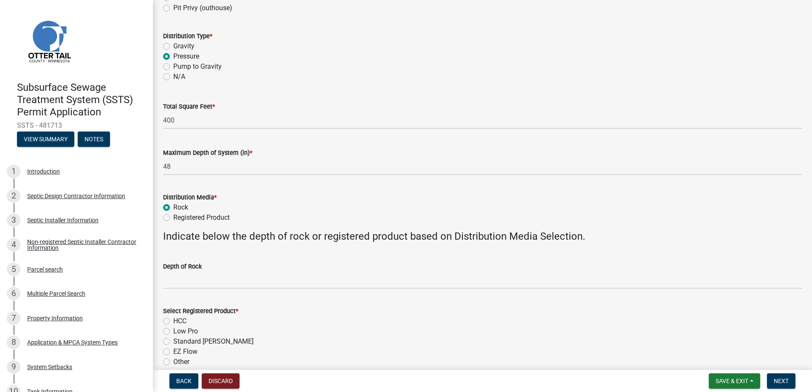
scroll to position [212, 0]
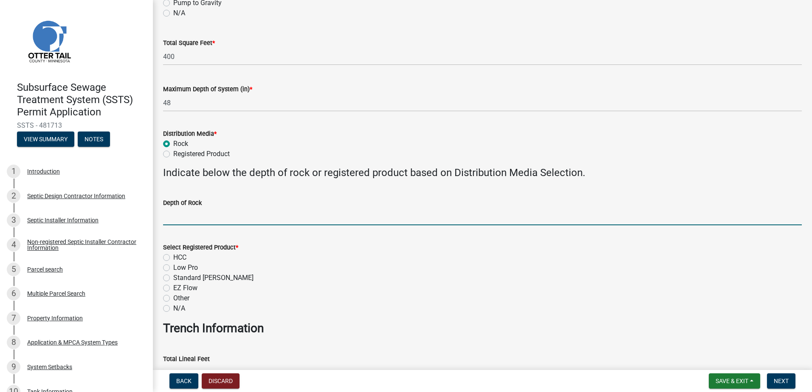
click at [173, 218] on input "Depth of Rock" at bounding box center [482, 216] width 638 height 17
type input "9" Under Pipe"
click at [173, 307] on label "N/A" at bounding box center [179, 308] width 12 height 10
click at [173, 307] on input "N/A" at bounding box center [176, 306] width 6 height 6
radio input "true"
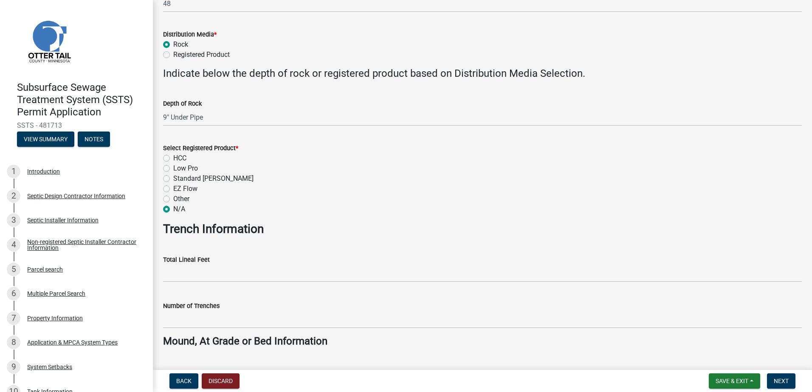
scroll to position [340, 0]
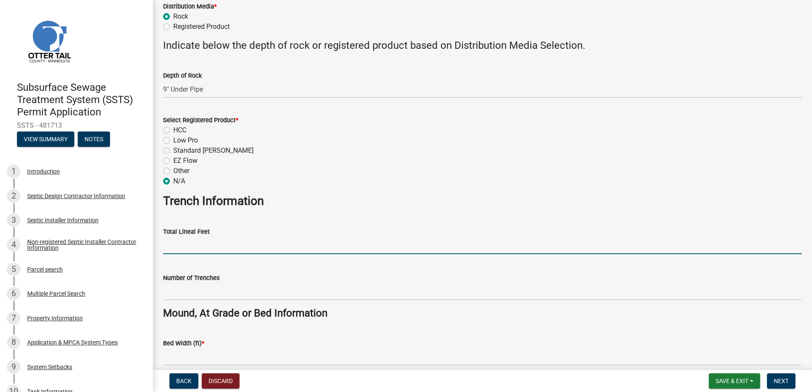
drag, startPoint x: 173, startPoint y: 250, endPoint x: 174, endPoint y: 255, distance: 4.3
click at [173, 250] on input "Total Lineal Feet" at bounding box center [482, 245] width 638 height 17
type input "NA"
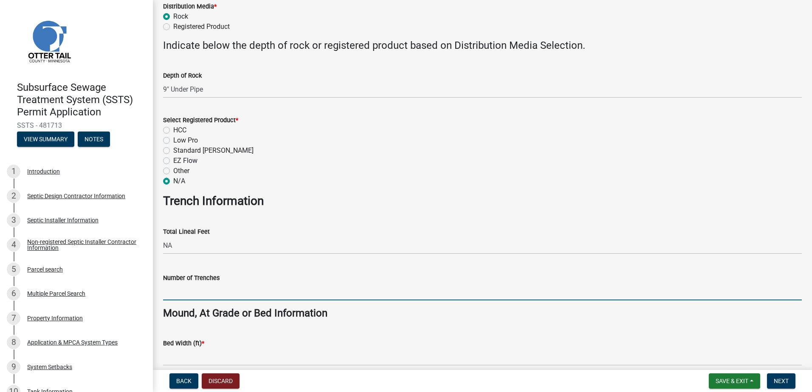
click at [177, 293] on input "Number of Trenches" at bounding box center [482, 291] width 638 height 17
type input "NA"
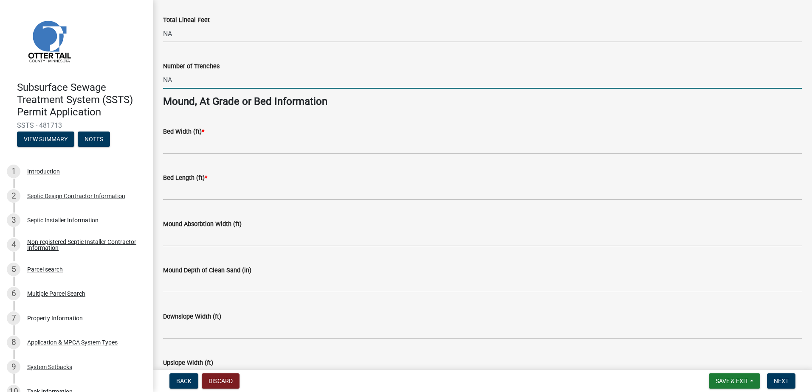
scroll to position [552, 0]
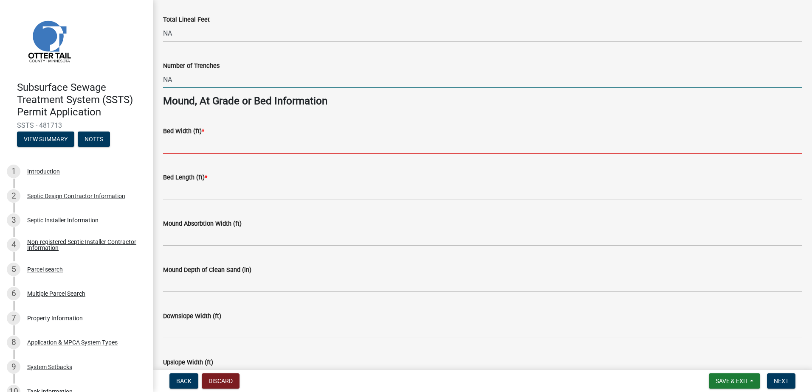
click at [186, 150] on input "Bed Width (ft) *" at bounding box center [482, 144] width 638 height 17
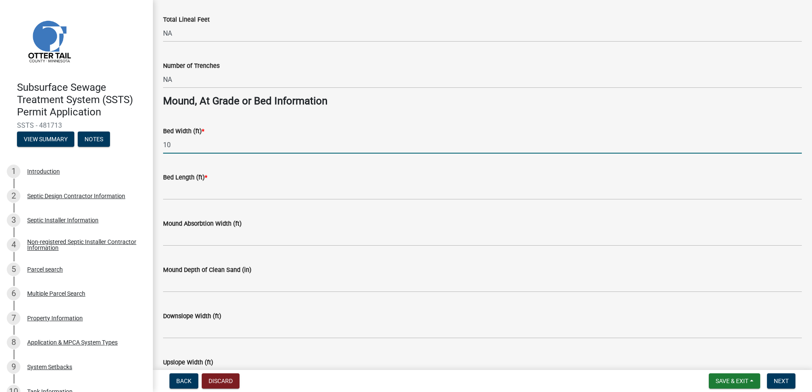
type input "10"
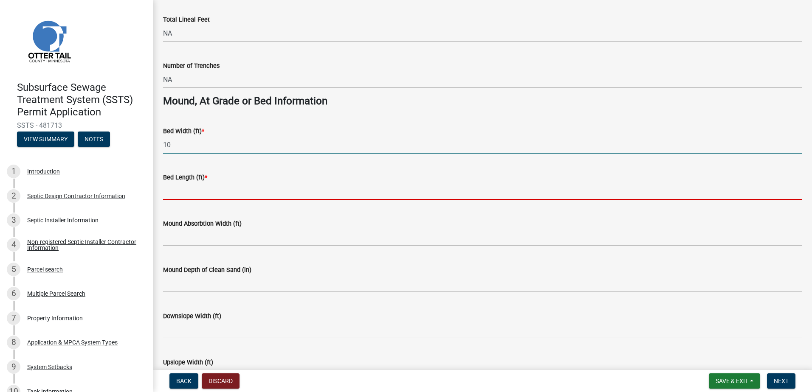
click at [170, 188] on input "Bed Length (ft) *" at bounding box center [482, 191] width 638 height 17
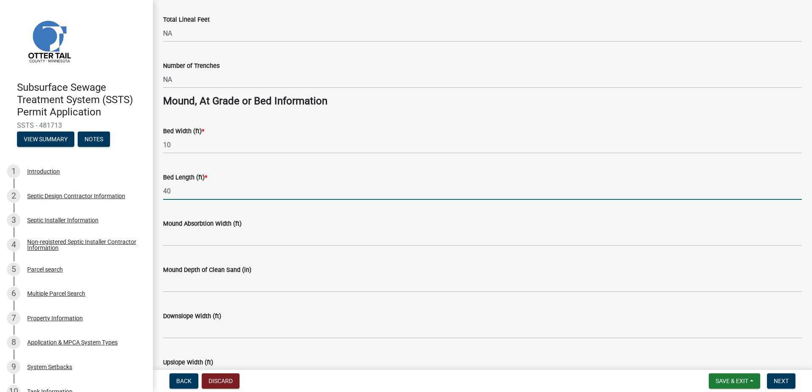
type input "40"
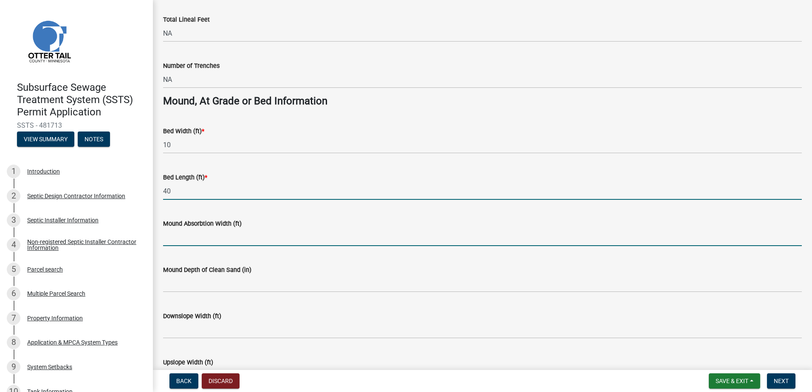
click at [172, 239] on input "Mound Absorbtion Width (ft)" at bounding box center [482, 237] width 638 height 17
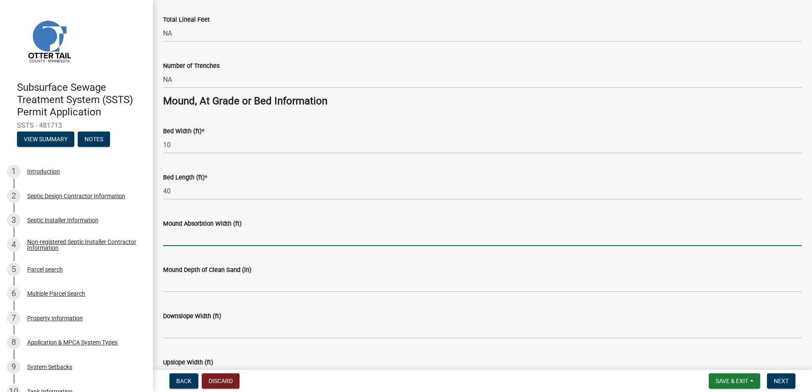
type input "NA"
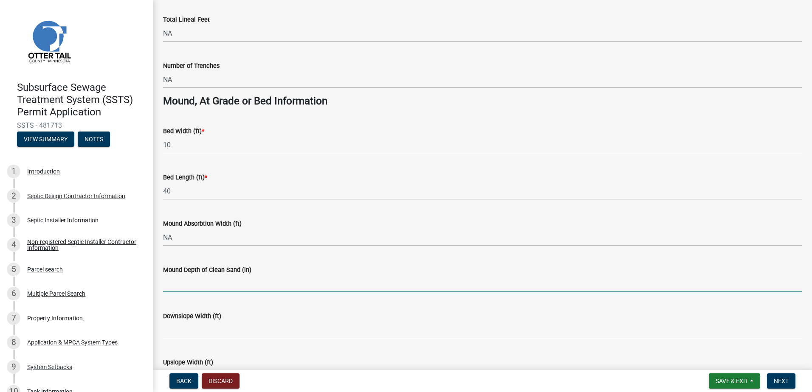
click at [166, 291] on input "Mound Depth of Clean Sand (in)" at bounding box center [482, 283] width 638 height 17
type input "NA"
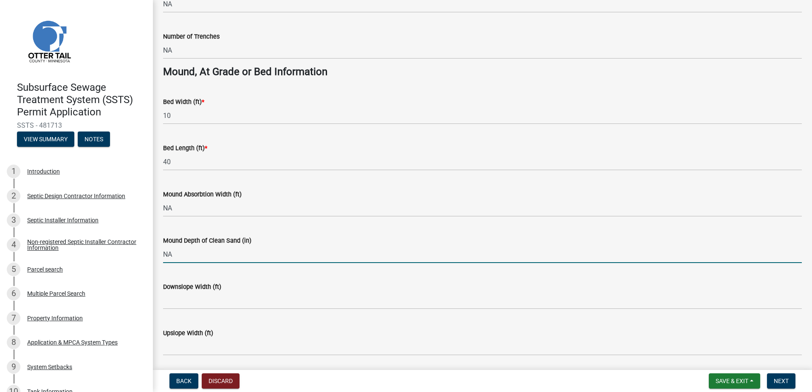
scroll to position [610, 0]
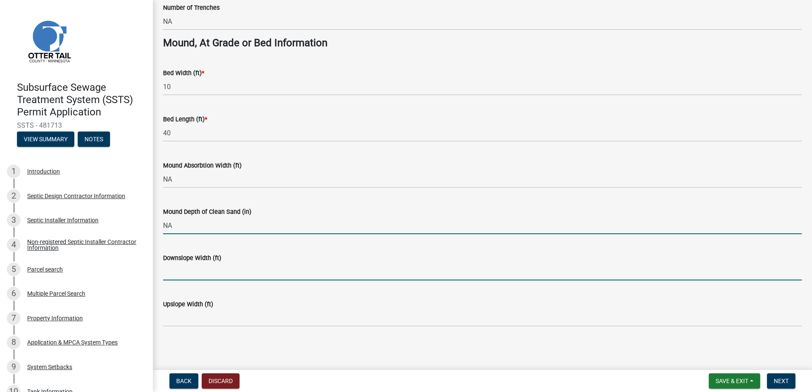
click at [174, 276] on input "Downslope Width (ft)" at bounding box center [482, 271] width 638 height 17
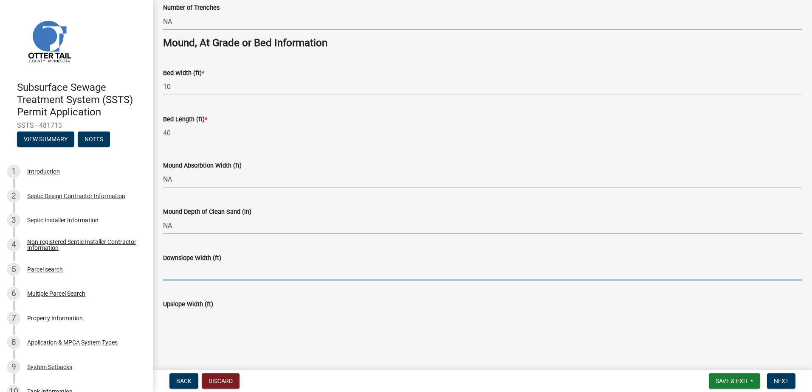
type input "NA"
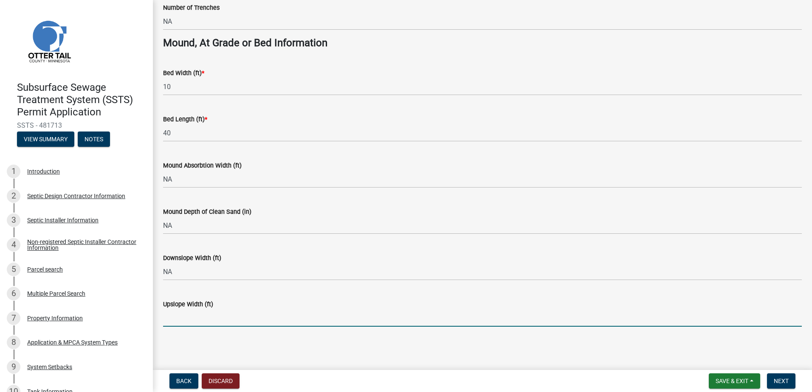
click at [176, 319] on input "Upslope Width (ft)" at bounding box center [482, 317] width 638 height 17
type input "NA"
click at [784, 378] on span "Next" at bounding box center [780, 381] width 15 height 7
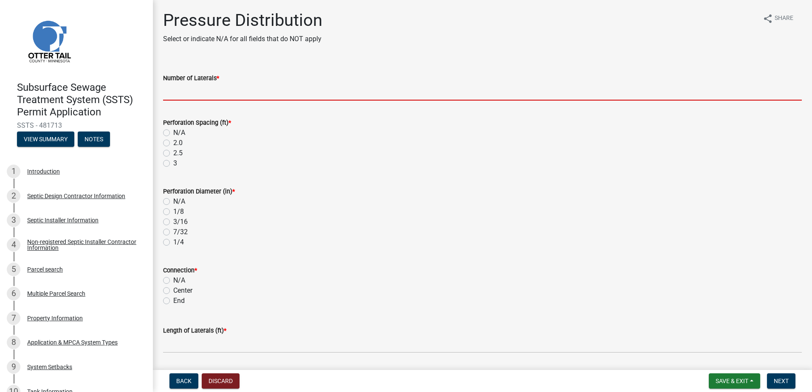
click at [176, 91] on input "Number of Laterals *" at bounding box center [482, 91] width 638 height 17
type input "3"
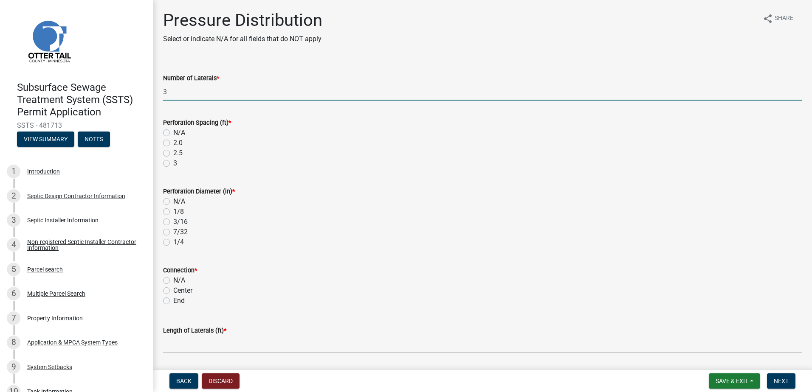
click at [173, 163] on label "3" at bounding box center [175, 163] width 4 height 10
click at [173, 163] on input "3" at bounding box center [176, 161] width 6 height 6
radio input "true"
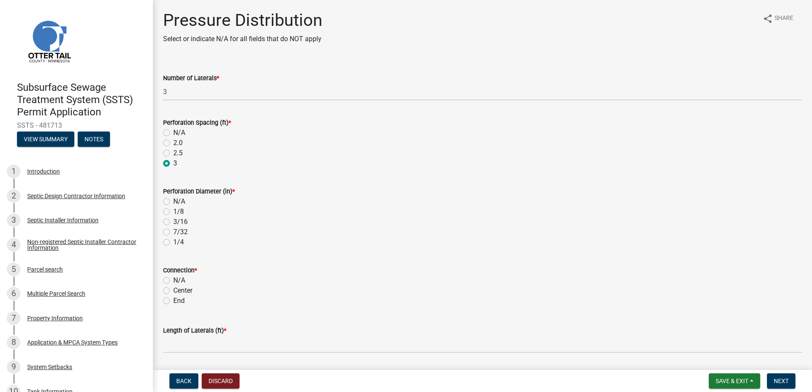
click at [173, 243] on label "1/4" at bounding box center [178, 242] width 11 height 10
click at [173, 243] on input "1/4" at bounding box center [176, 240] width 6 height 6
radio input "true"
click at [173, 302] on label "End" at bounding box center [178, 301] width 11 height 10
click at [173, 301] on input "End" at bounding box center [176, 299] width 6 height 6
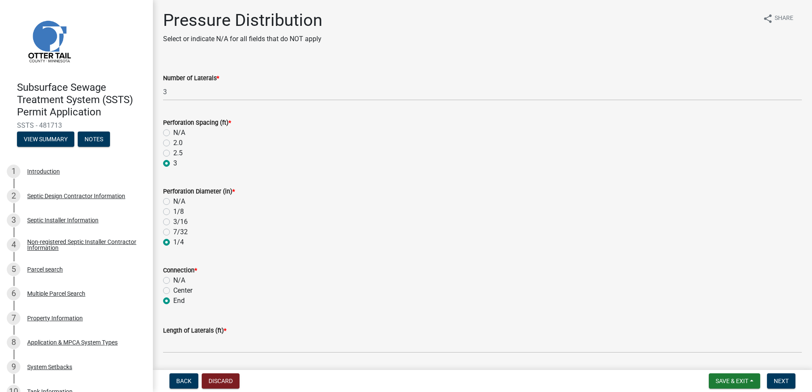
radio input "true"
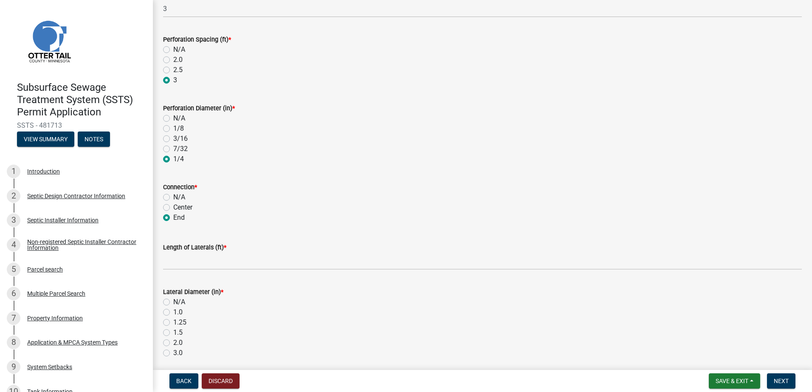
scroll to position [85, 0]
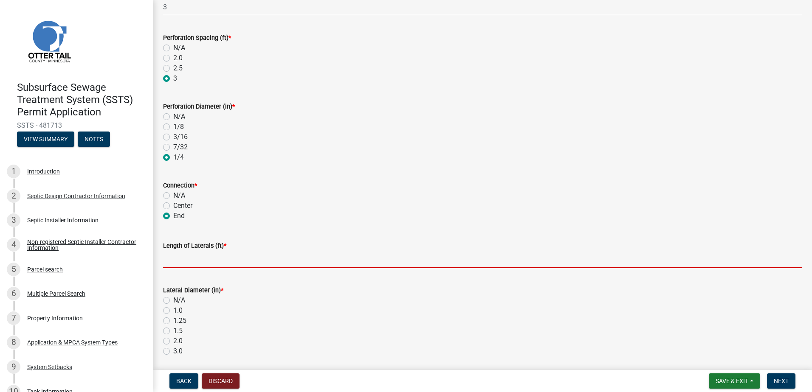
click at [174, 264] on input "Length of Laterals (ft) *" at bounding box center [482, 259] width 638 height 17
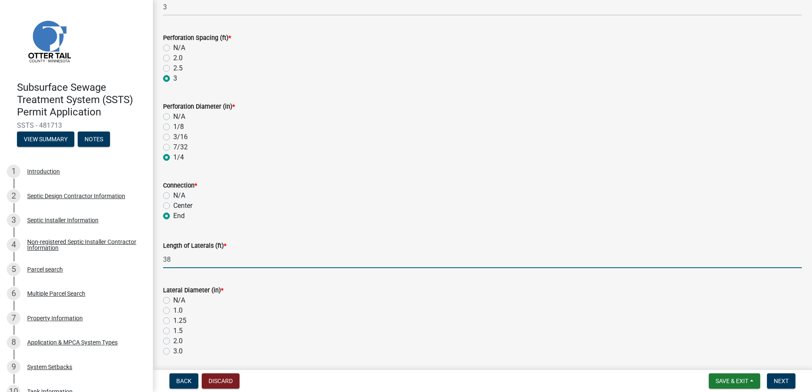
scroll to position [170, 0]
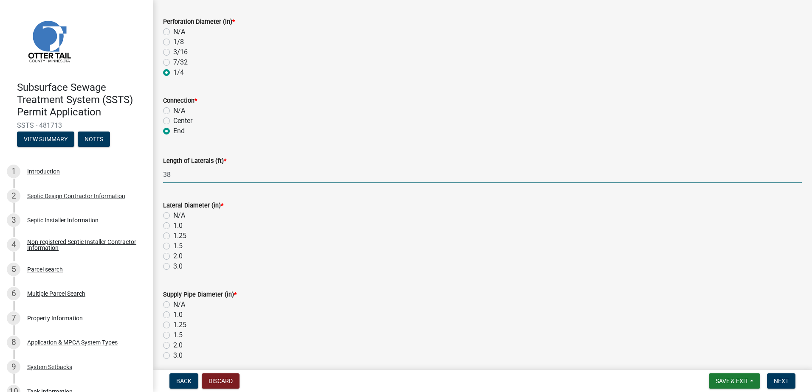
type input "38"
click at [170, 245] on div "1.5" at bounding box center [482, 246] width 638 height 10
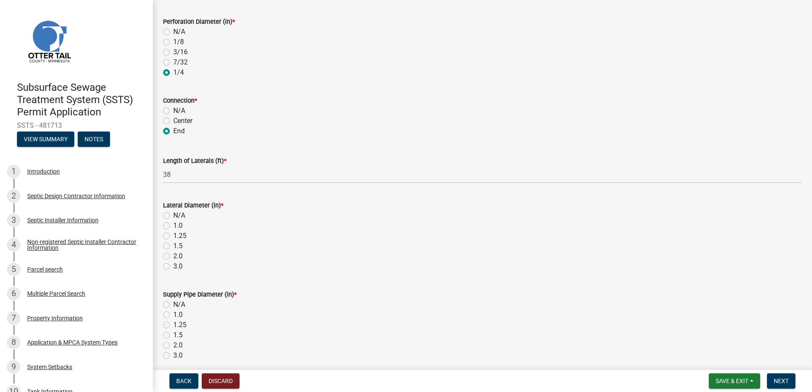
click at [173, 255] on label "2.0" at bounding box center [177, 256] width 9 height 10
click at [173, 255] on input "2.0" at bounding box center [176, 254] width 6 height 6
radio input "true"
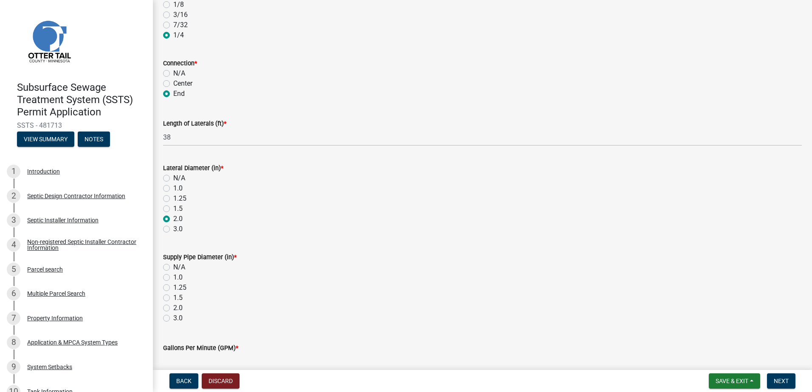
scroll to position [255, 0]
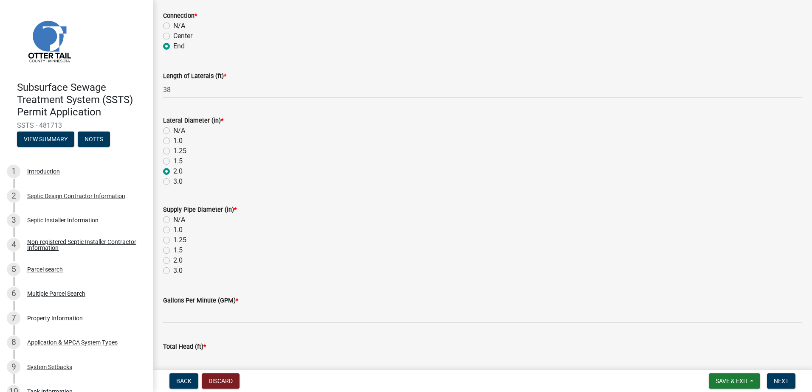
click at [173, 260] on label "2.0" at bounding box center [177, 261] width 9 height 10
click at [173, 260] on input "2.0" at bounding box center [176, 259] width 6 height 6
radio input "true"
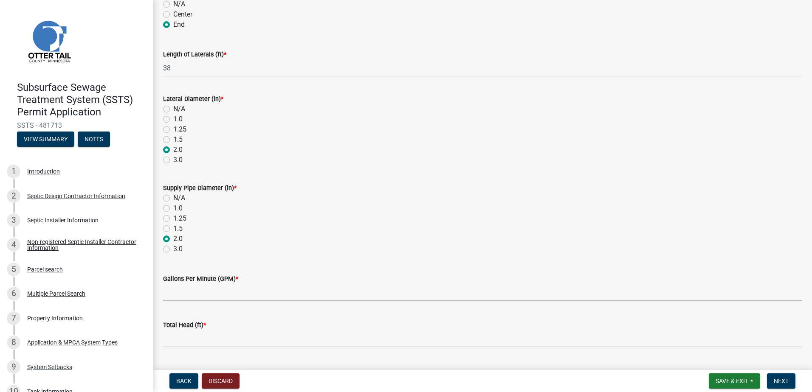
scroll to position [297, 0]
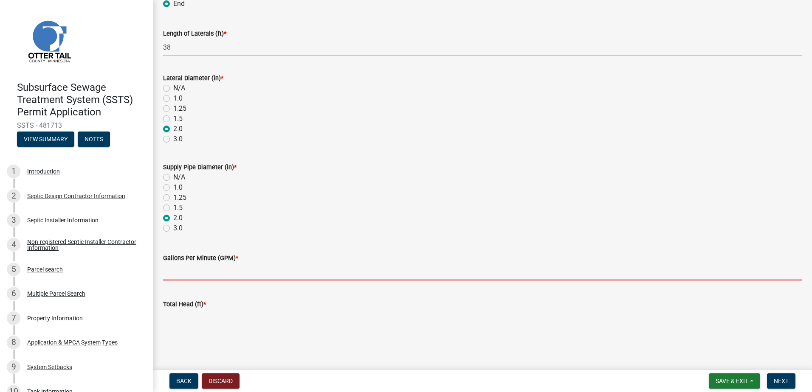
click at [166, 272] on input "Gallons Per Minute (GPM) *" at bounding box center [482, 271] width 638 height 17
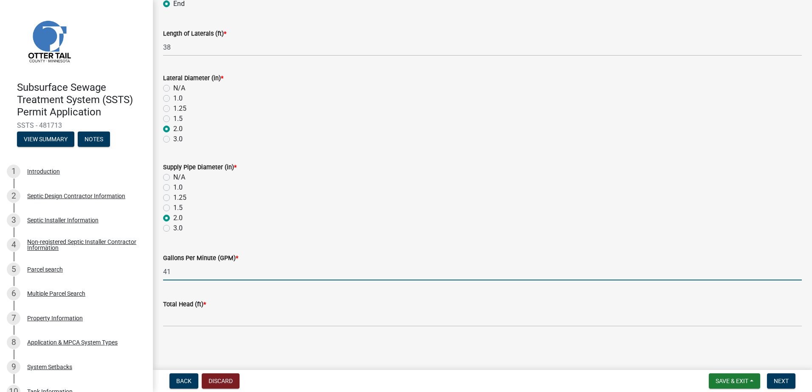
type input "41"
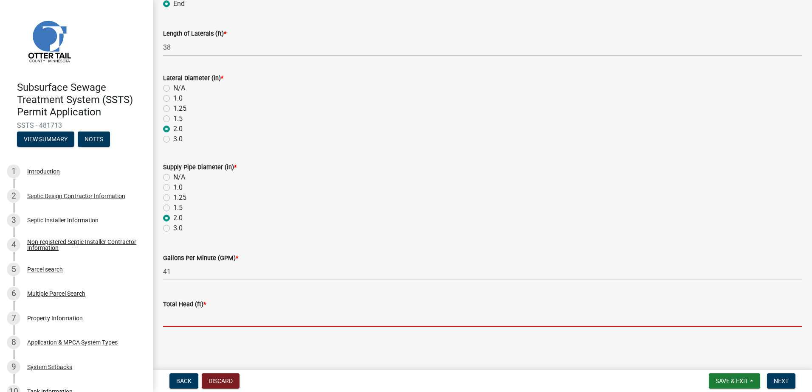
click at [174, 323] on input "Total Head (ft) *" at bounding box center [482, 317] width 638 height 17
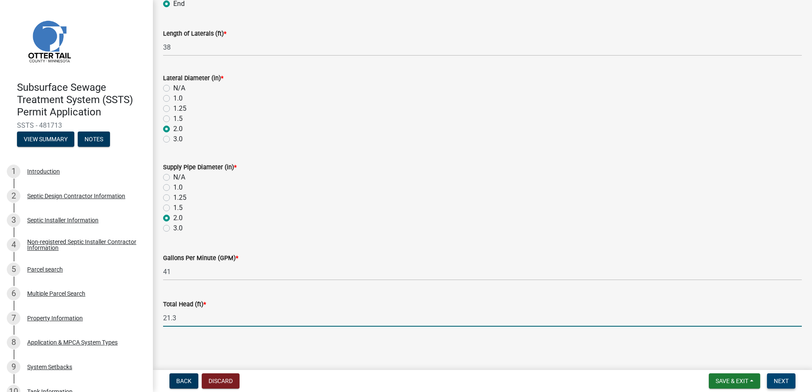
type input "21.3"
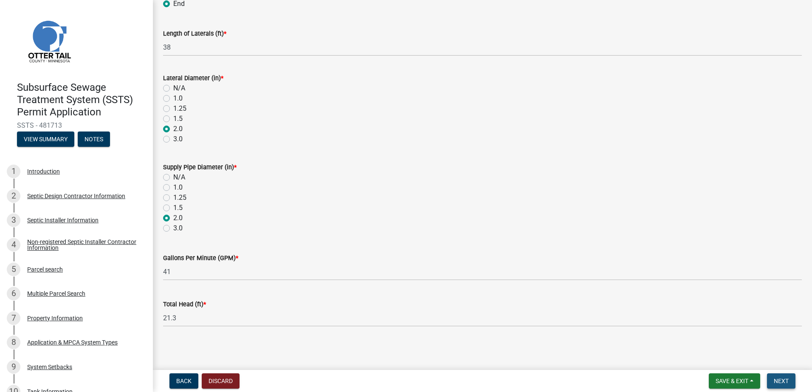
click at [782, 382] on span "Next" at bounding box center [780, 381] width 15 height 7
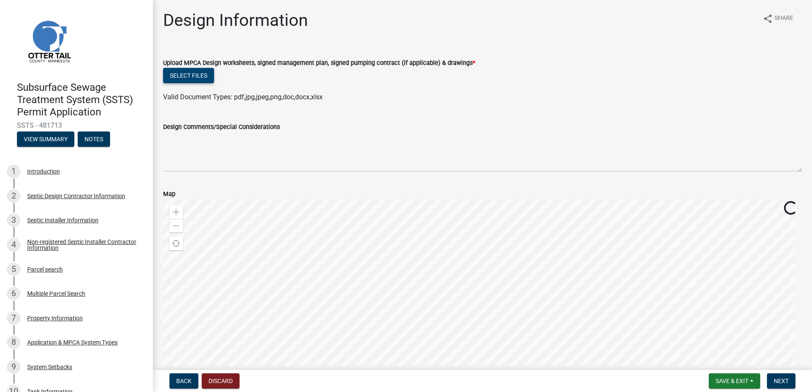
click at [184, 74] on button "Select files" at bounding box center [188, 75] width 51 height 15
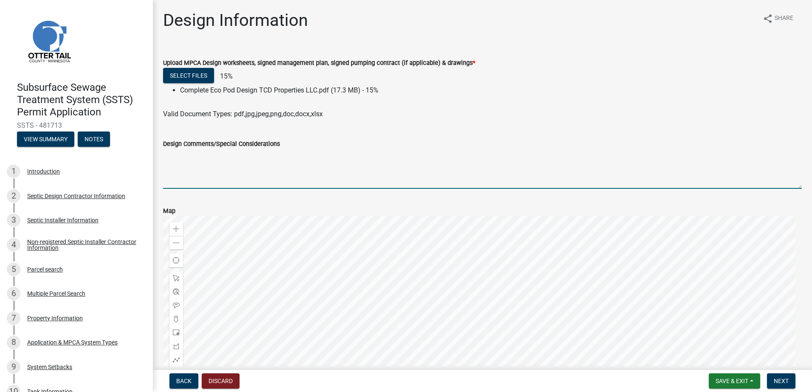
click at [186, 170] on textarea "Design Comments/Special Considerations" at bounding box center [482, 169] width 638 height 40
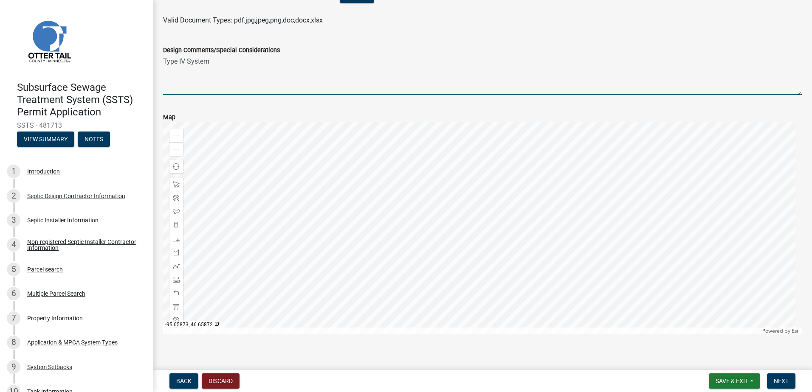
scroll to position [116, 0]
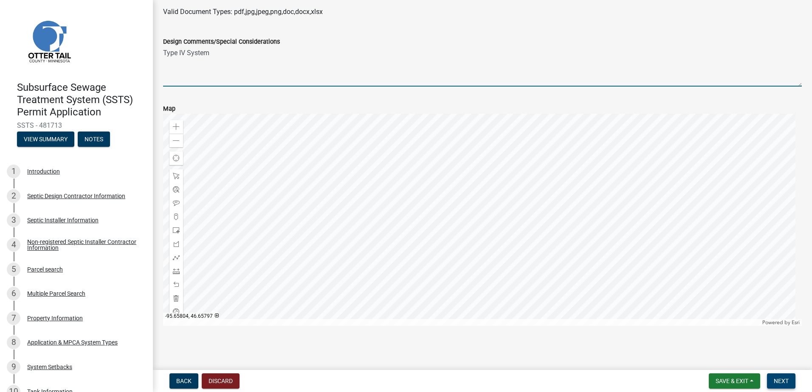
type textarea "Type IV System"
click at [782, 378] on span "Next" at bounding box center [780, 381] width 15 height 7
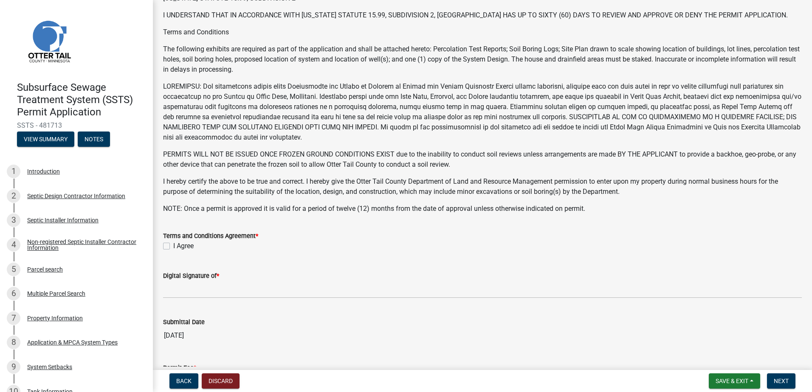
scroll to position [85, 0]
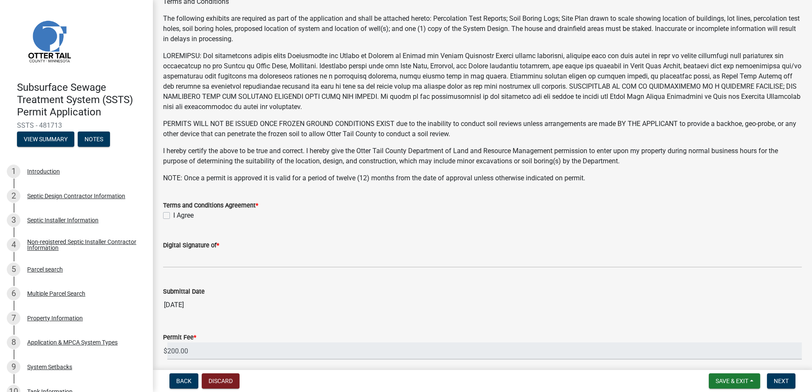
click at [173, 215] on label "I Agree" at bounding box center [183, 216] width 20 height 10
click at [173, 215] on input "I Agree" at bounding box center [176, 214] width 6 height 6
checkbox input "true"
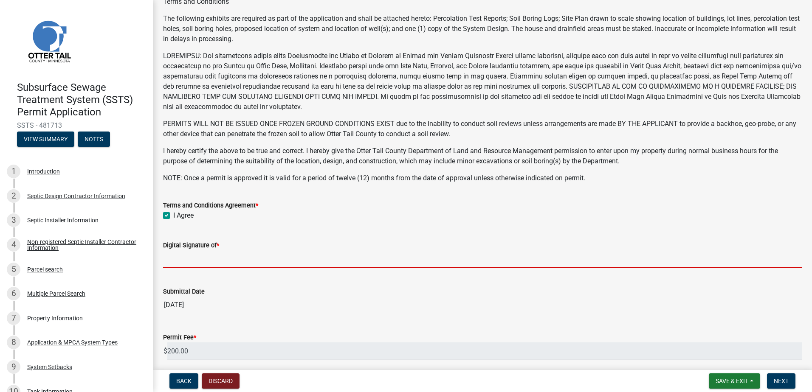
click at [177, 267] on input "Digital Signature of *" at bounding box center [482, 258] width 638 height 17
type input "[PERSON_NAME]"
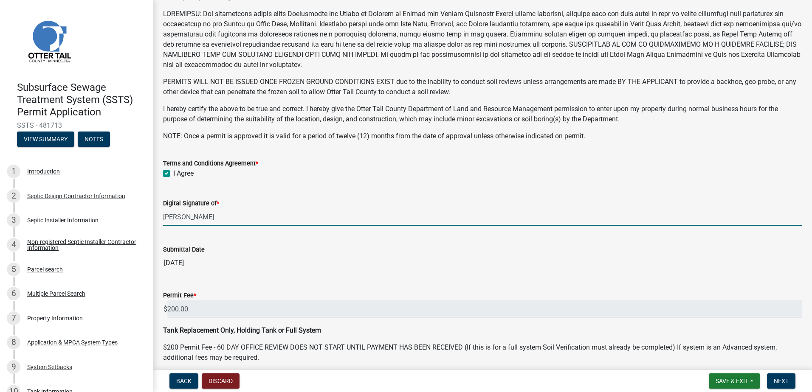
scroll to position [163, 0]
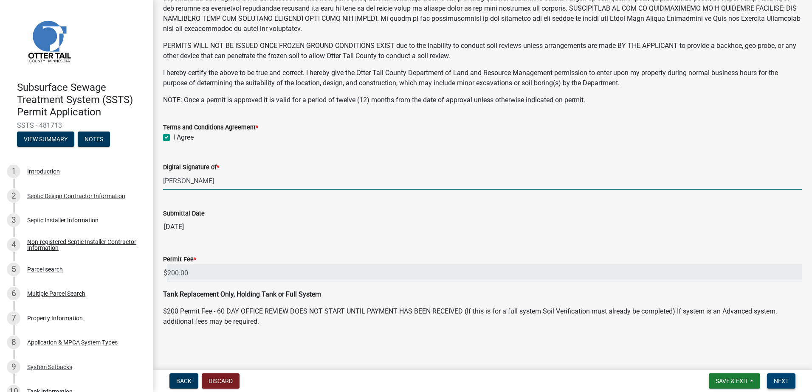
click at [786, 381] on span "Next" at bounding box center [780, 381] width 15 height 7
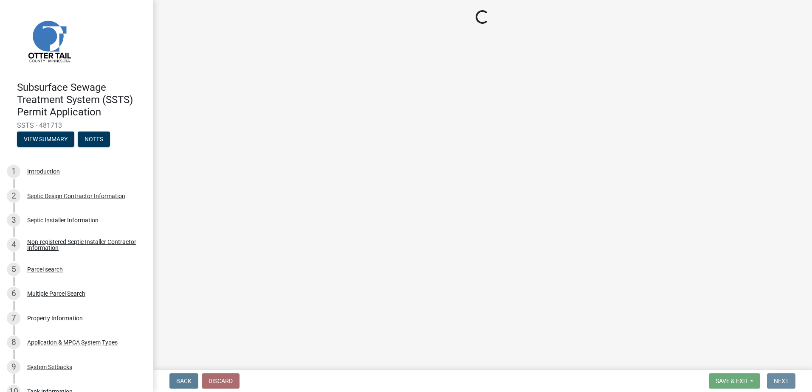
scroll to position [0, 0]
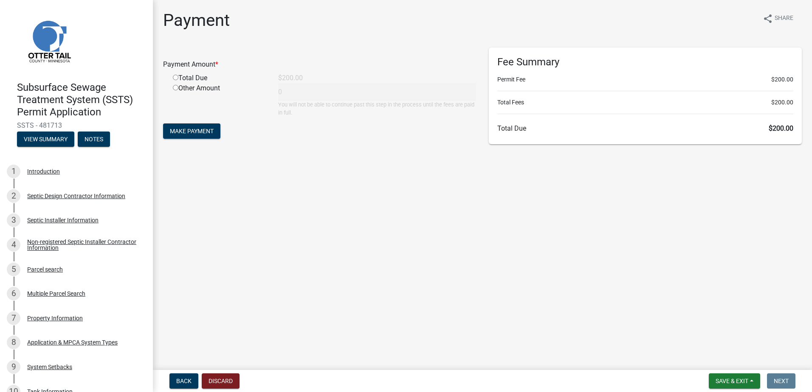
click at [177, 77] on input "radio" at bounding box center [176, 78] width 6 height 6
radio input "true"
type input "200"
click at [194, 126] on button "Make Payment" at bounding box center [191, 131] width 57 height 15
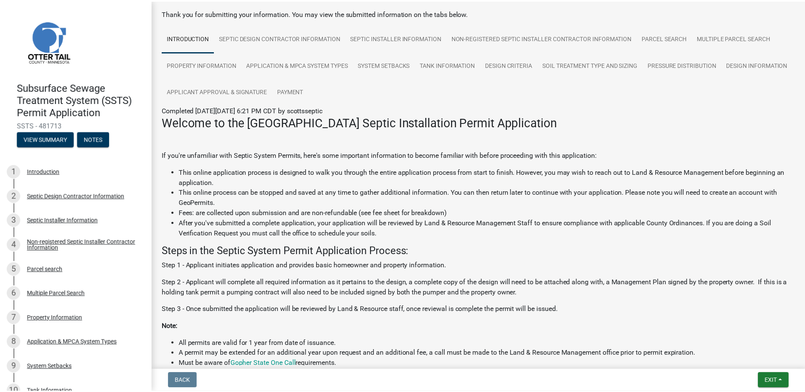
scroll to position [85, 0]
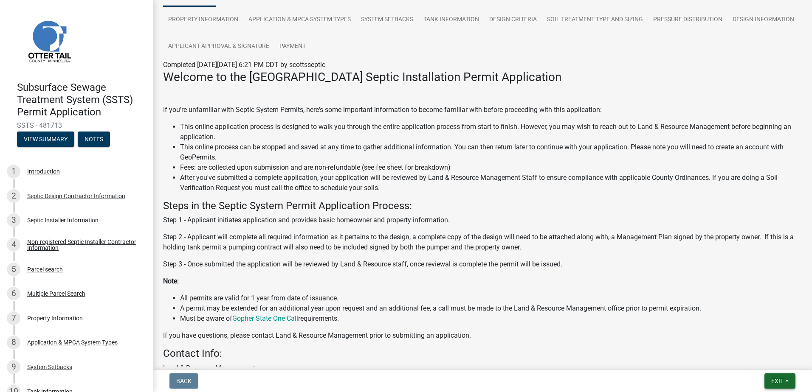
click at [781, 381] on span "Exit" at bounding box center [777, 381] width 12 height 7
click at [756, 357] on button "Save & Exit" at bounding box center [761, 359] width 68 height 20
